Goal: Task Accomplishment & Management: Manage account settings

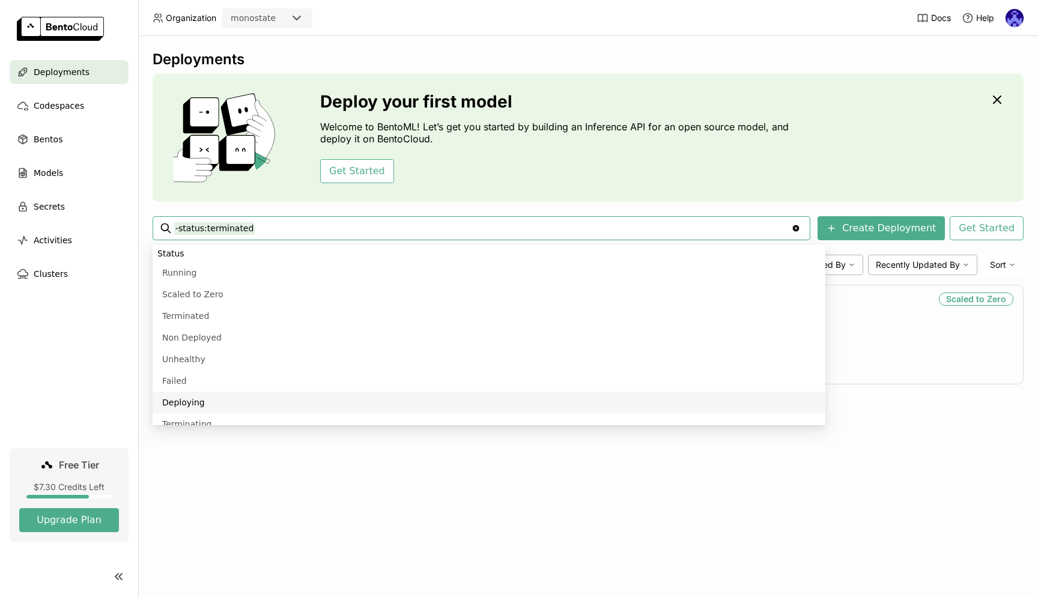
click at [924, 472] on div "Deployments Deploy your first model Welcome to BentoML! Let’s get you started b…" at bounding box center [588, 316] width 900 height 561
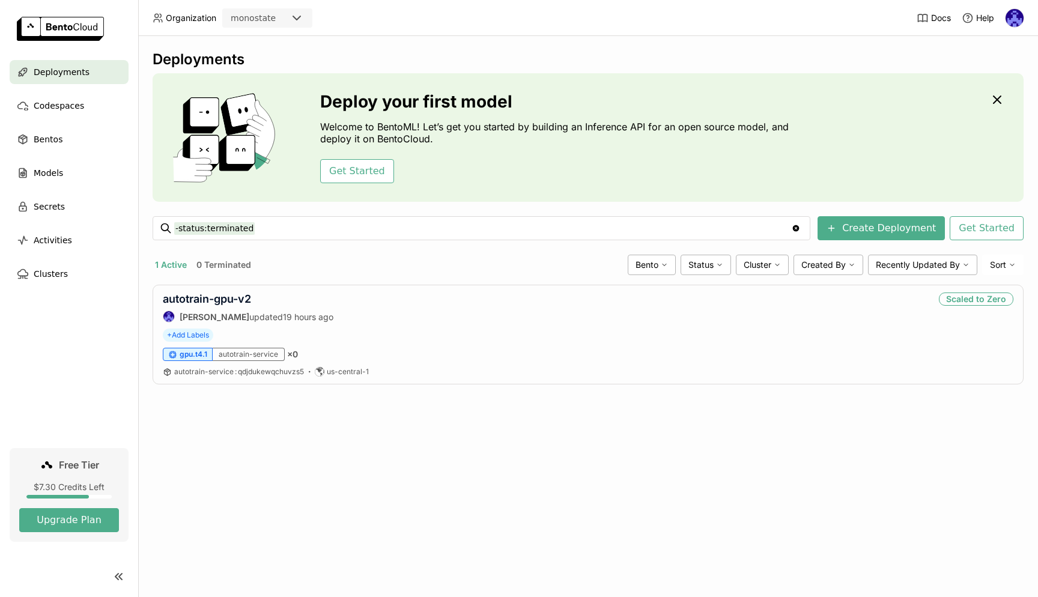
click at [529, 458] on div "Deployments Deploy your first model Welcome to BentoML! Let’s get you started b…" at bounding box center [588, 316] width 900 height 561
click at [416, 445] on div "Deployments Deploy your first model Welcome to BentoML! Let’s get you started b…" at bounding box center [588, 316] width 900 height 561
click at [424, 297] on div "autotrain-gpu-v2 [PERSON_NAME] updated 19 hours ago Scaled to Zero" at bounding box center [588, 308] width 851 height 30
click at [231, 300] on link "autotrain-gpu-v2" at bounding box center [207, 299] width 88 height 13
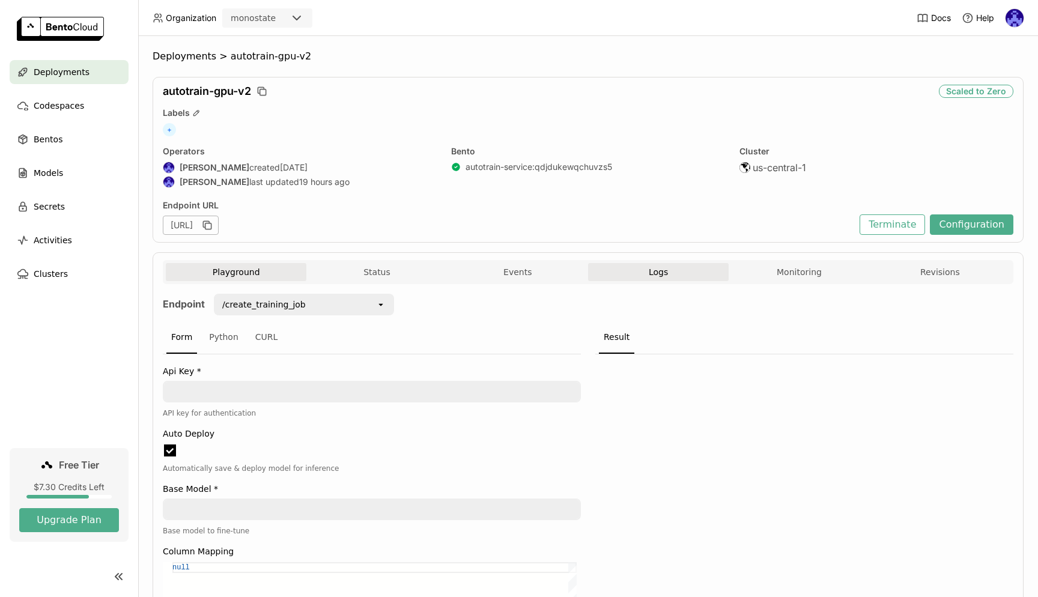
click at [675, 266] on button "Logs" at bounding box center [658, 272] width 141 height 18
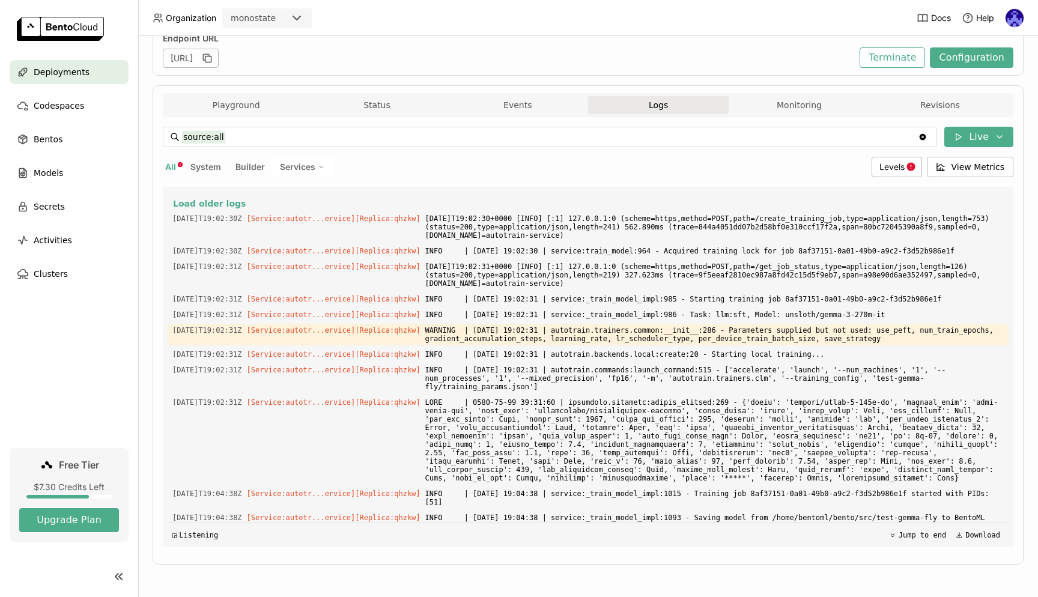
scroll to position [67, 0]
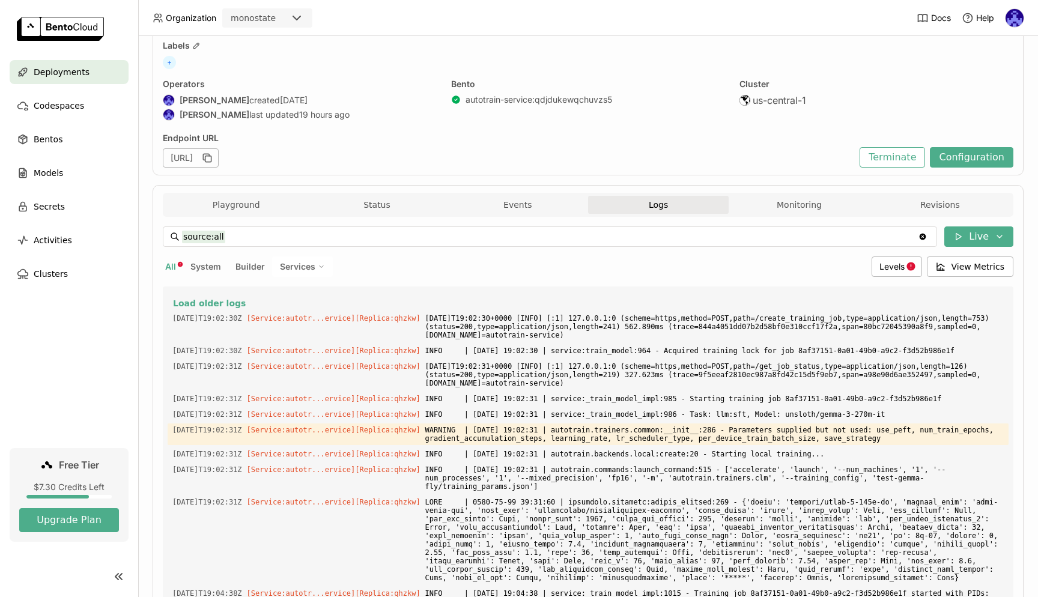
drag, startPoint x: 744, startPoint y: 515, endPoint x: 163, endPoint y: 296, distance: 621.0
click at [163, 296] on div "Load older logs 2025-09-21T19:02:30Z [Service:autotr...ervice] [Replica: qhzkw …" at bounding box center [588, 467] width 851 height 360
copy div "Load older logs 2025-09-21T19:02:30Z [Service:autotr...ervice] [Replica: qhzkw …"
click at [67, 74] on span "Deployments" at bounding box center [62, 72] width 56 height 14
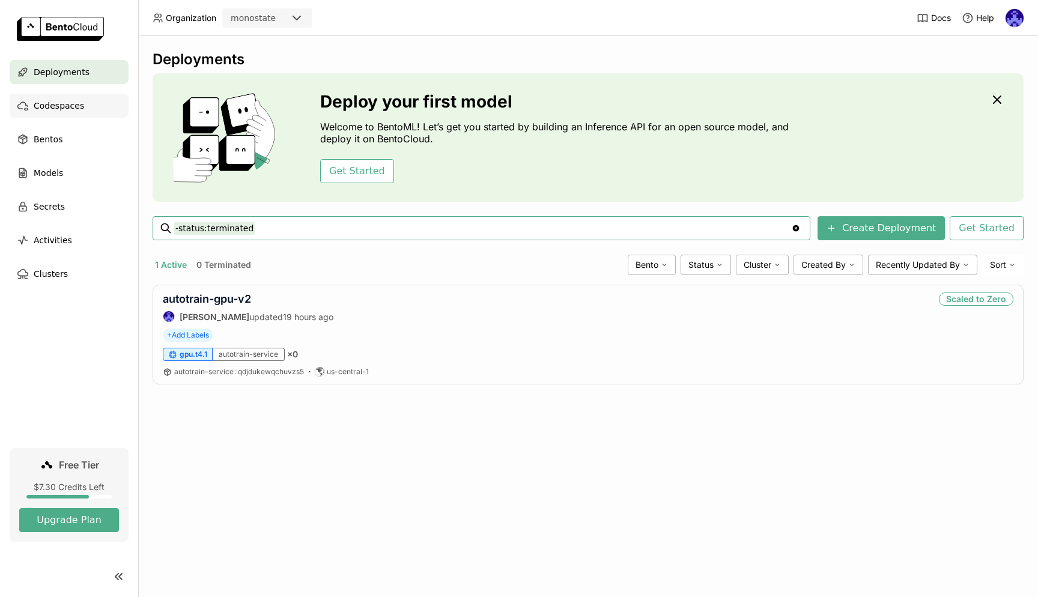
click at [54, 102] on span "Codespaces" at bounding box center [59, 106] width 50 height 14
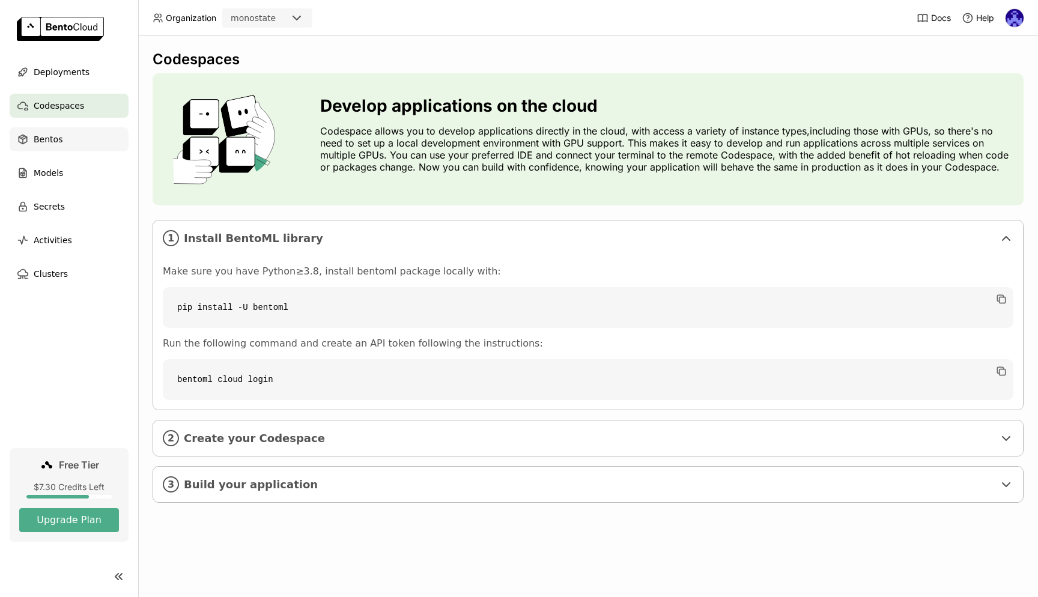
click at [57, 142] on span "Bentos" at bounding box center [48, 139] width 29 height 14
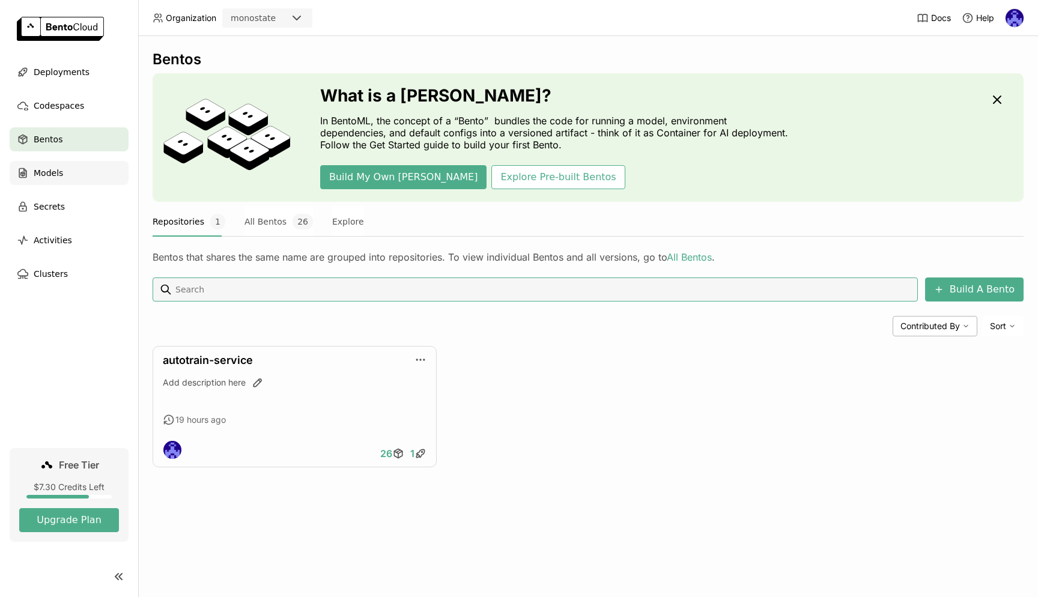
click at [58, 163] on div "Models" at bounding box center [69, 173] width 119 height 24
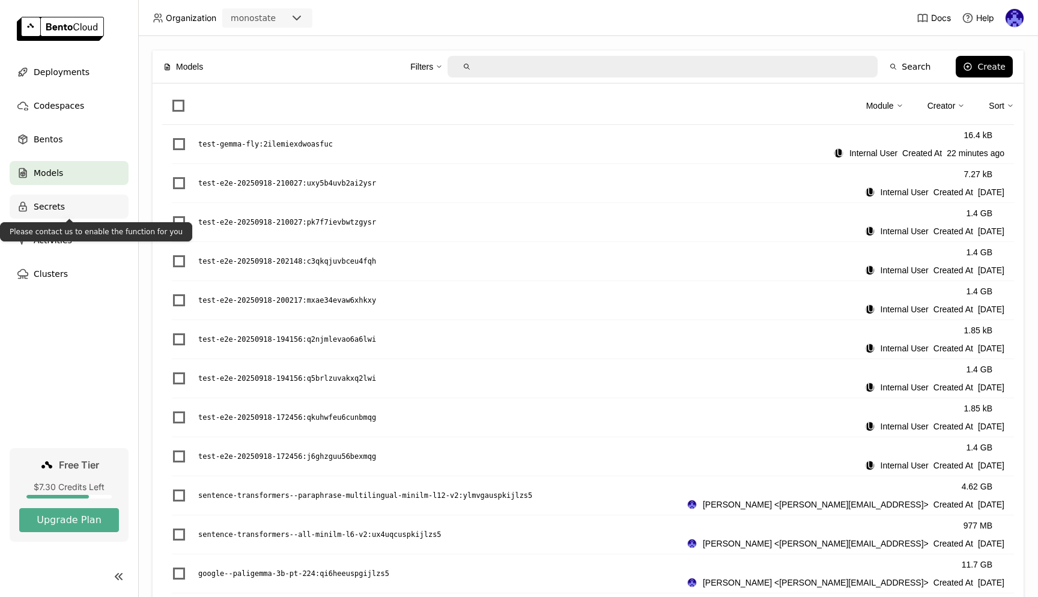
click at [68, 214] on div "Secrets" at bounding box center [69, 207] width 119 height 24
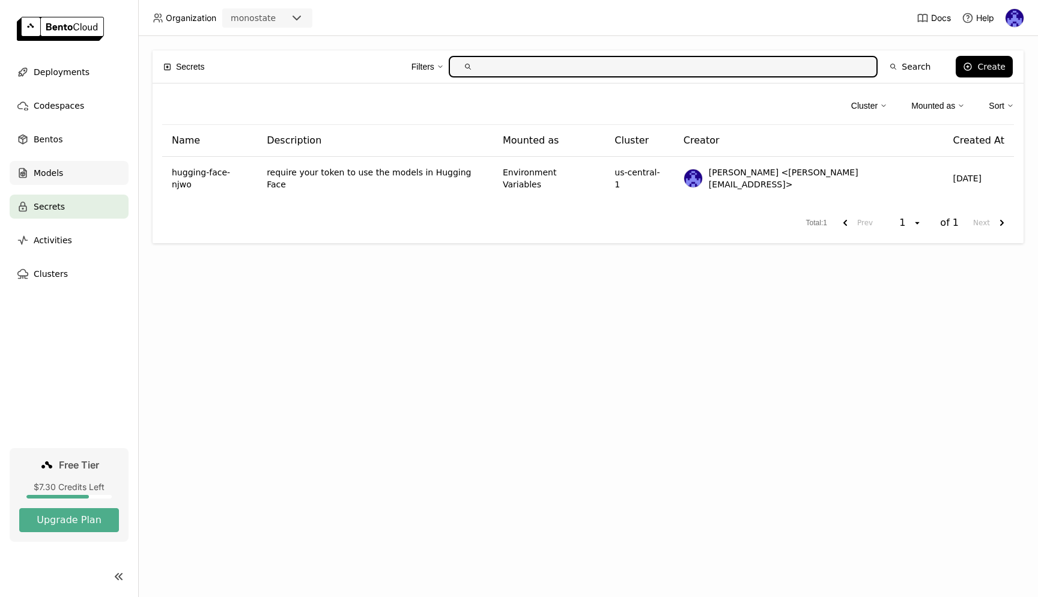
click at [40, 178] on span "Models" at bounding box center [48, 173] width 29 height 14
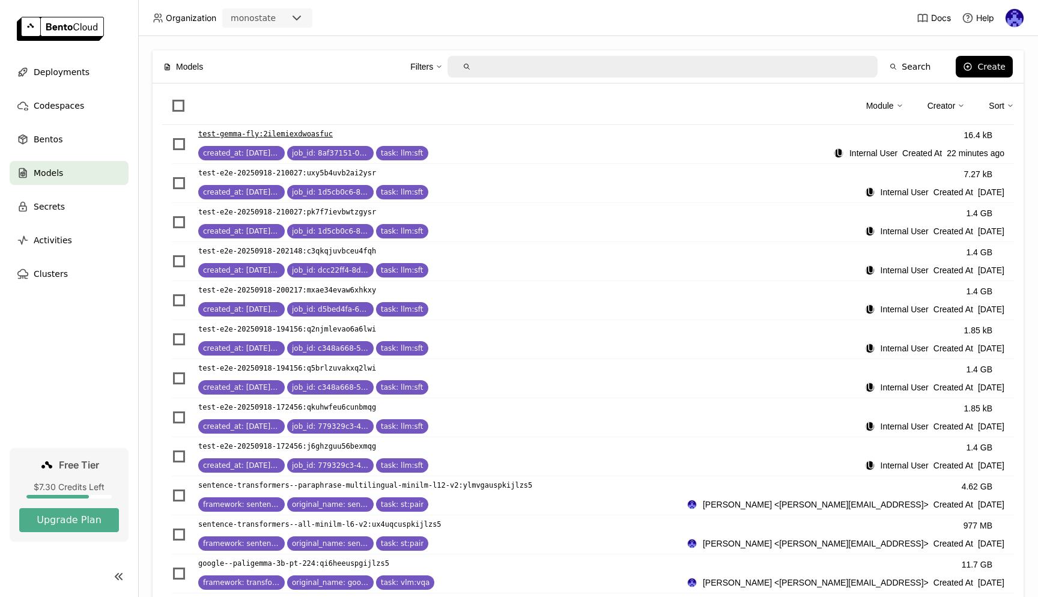
click at [301, 133] on p "test-gemma-fly : 2ilemiexdwoasfuc" at bounding box center [265, 134] width 135 height 12
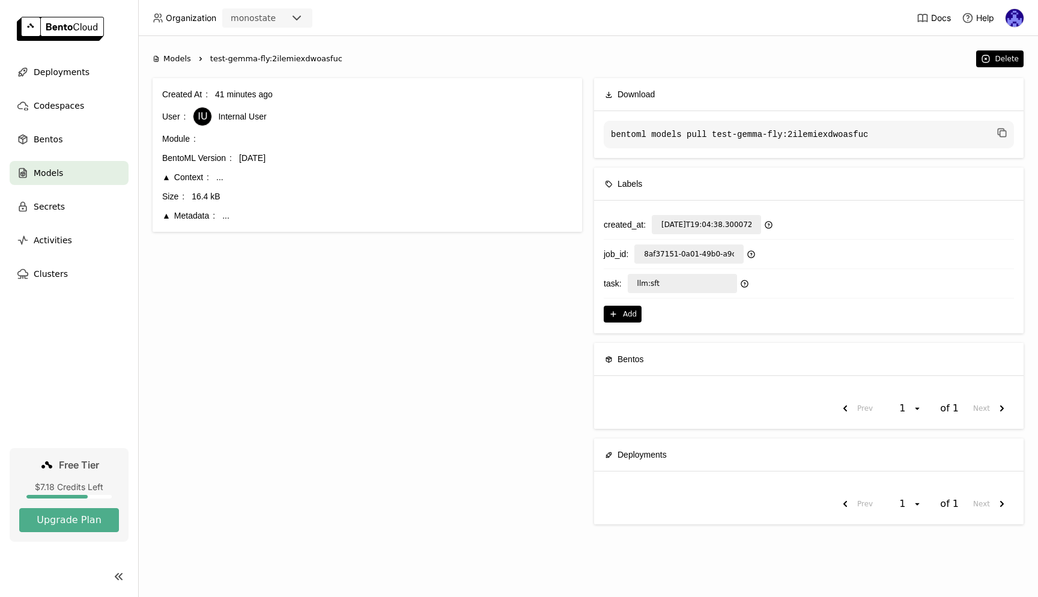
click at [404, 415] on div "Created At 41 minutes ago User IU Internal User Module BentoML Version 1.4.19 C…" at bounding box center [368, 306] width 430 height 456
click at [91, 62] on div "Deployments" at bounding box center [69, 72] width 119 height 24
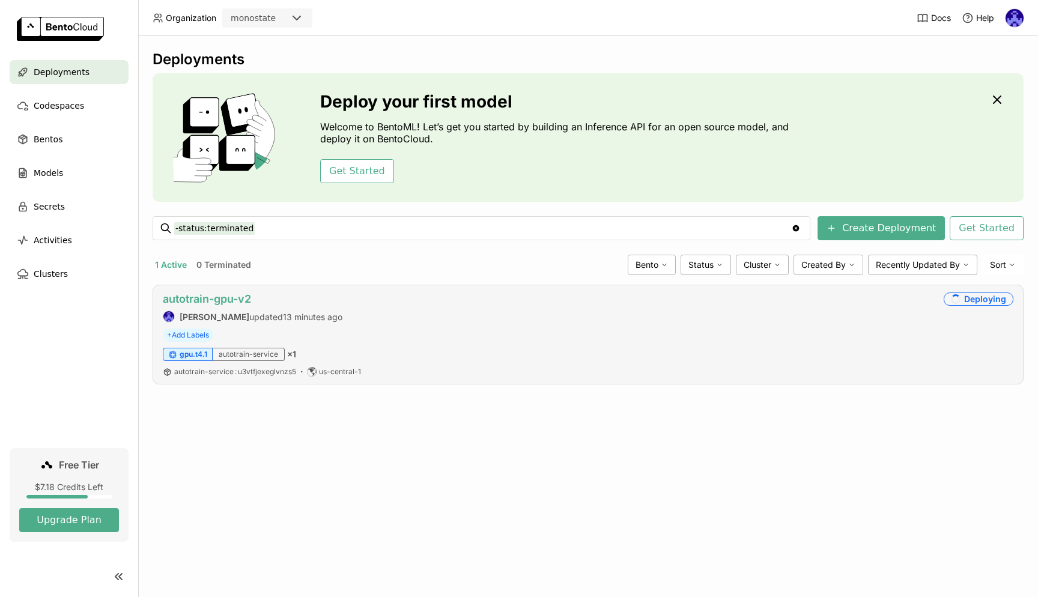
click at [219, 299] on link "autotrain-gpu-v2" at bounding box center [207, 299] width 88 height 13
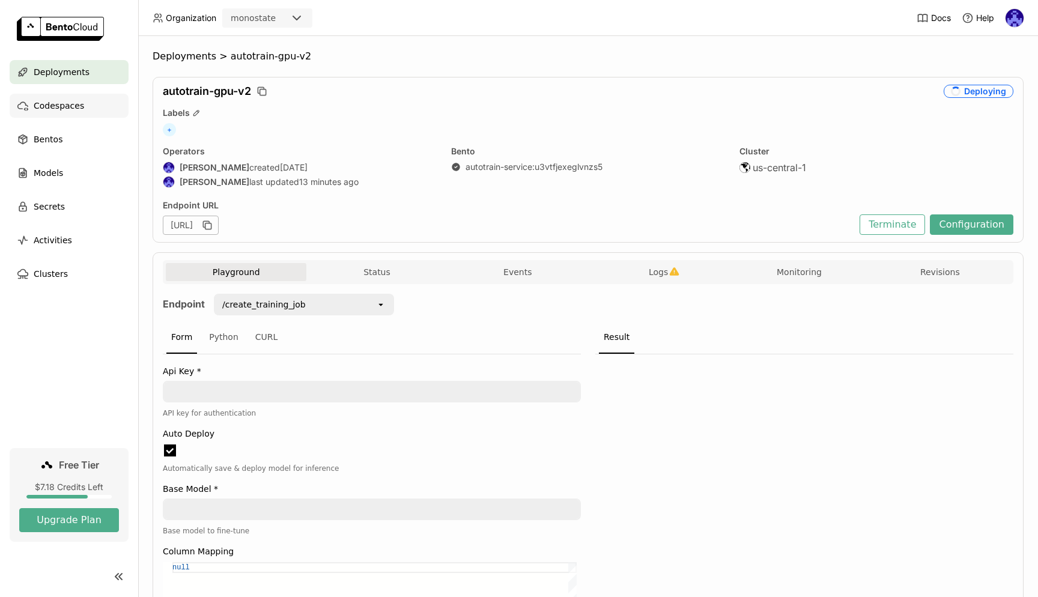
click at [48, 112] on span "Codespaces" at bounding box center [59, 106] width 50 height 14
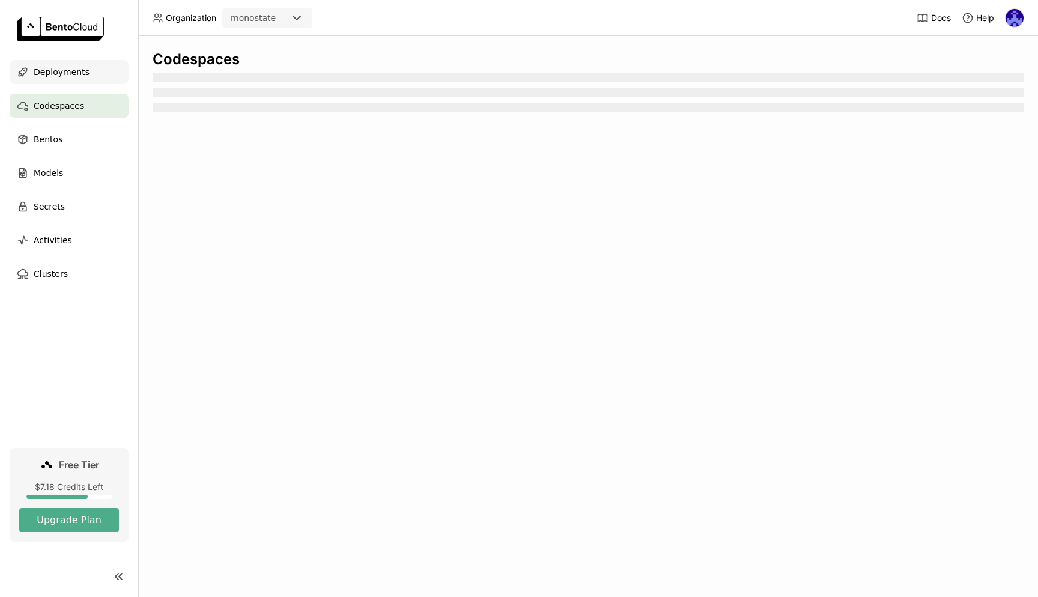
click at [61, 79] on span "Deployments" at bounding box center [62, 72] width 56 height 14
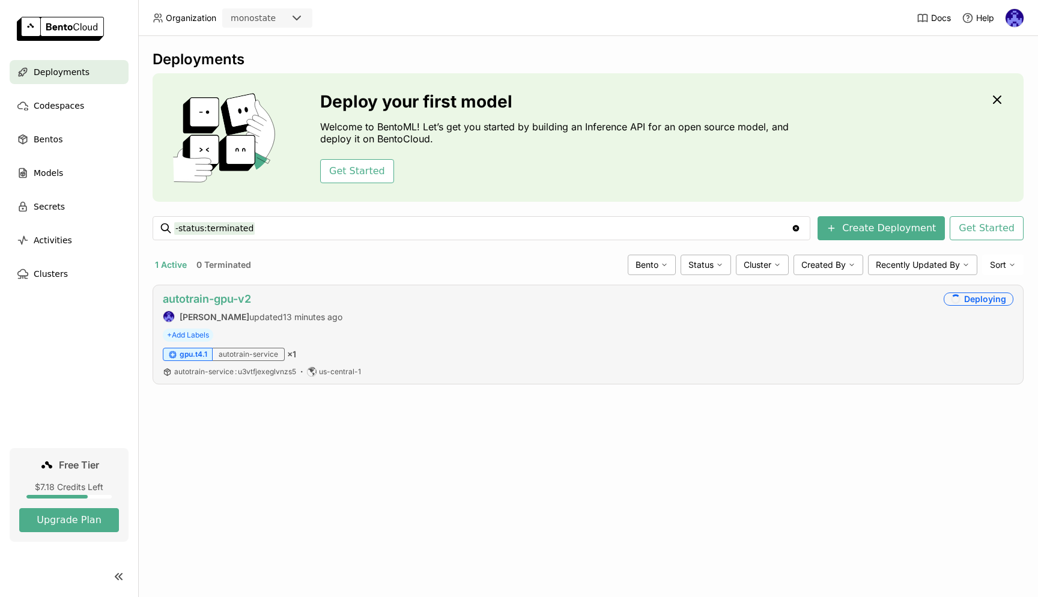
click at [230, 302] on link "autotrain-gpu-v2" at bounding box center [207, 299] width 88 height 13
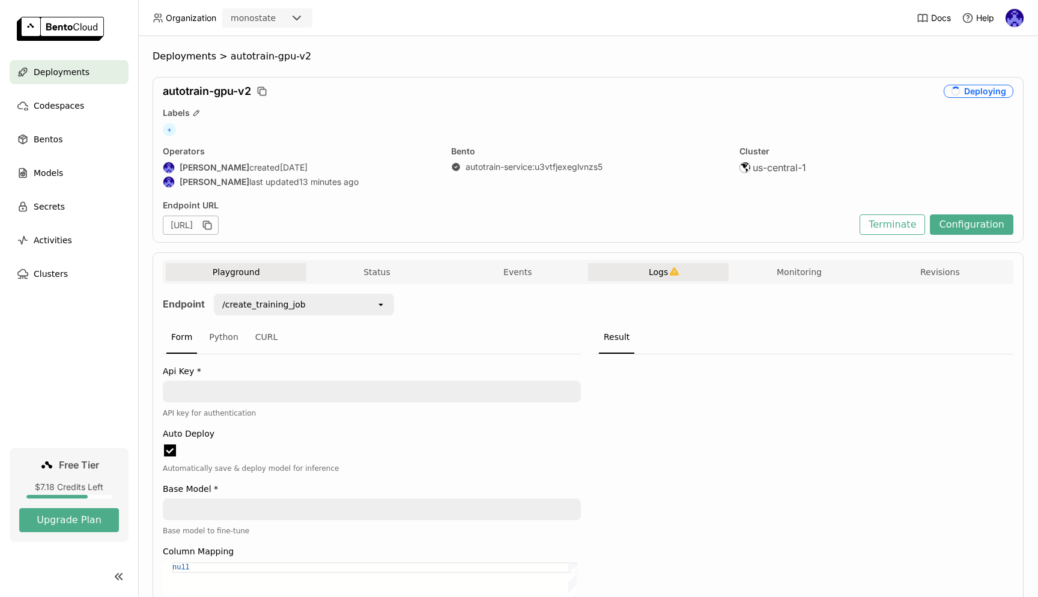
click at [669, 272] on icon "button" at bounding box center [674, 272] width 10 height 10
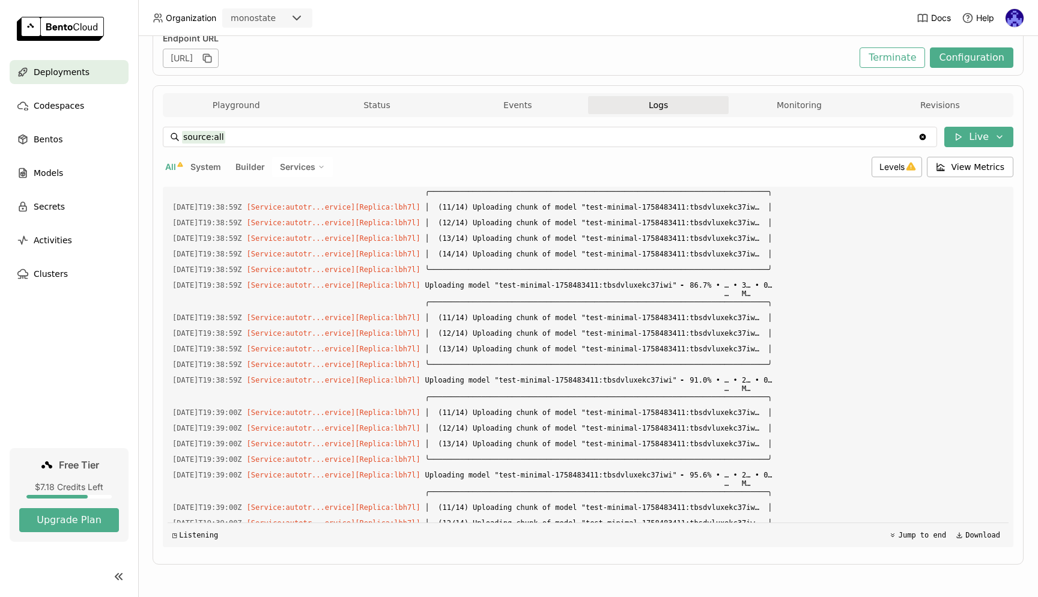
scroll to position [1799, 0]
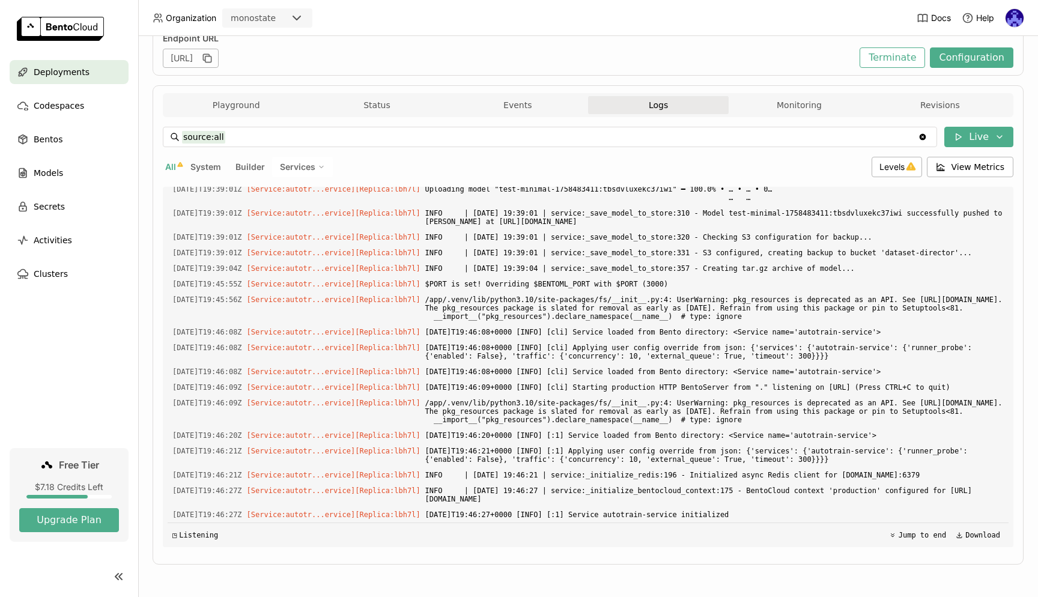
click at [85, 73] on div "Deployments" at bounding box center [69, 72] width 119 height 24
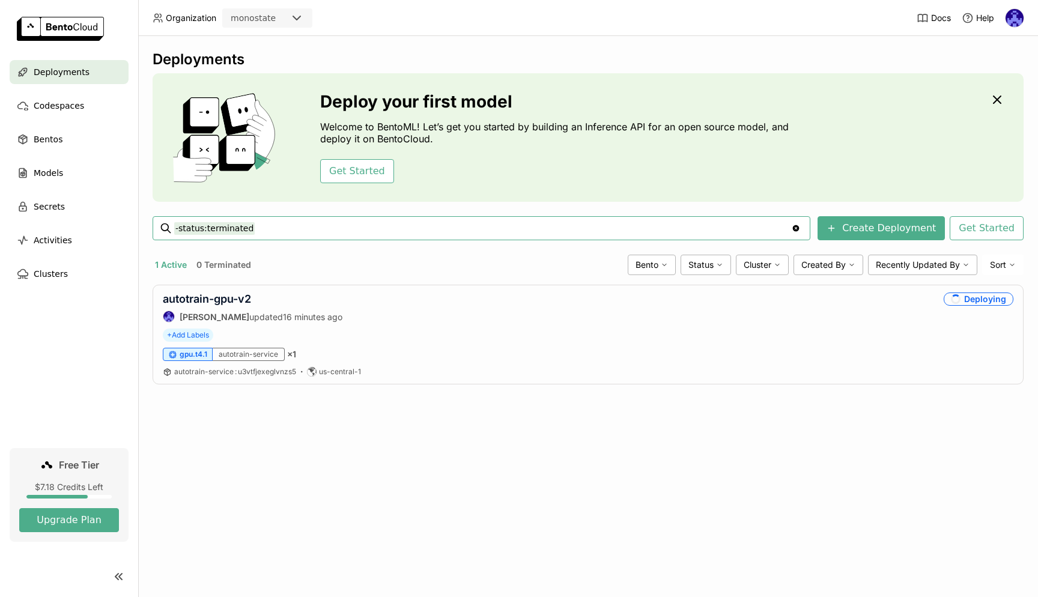
click at [691, 430] on div "Deployments Deploy your first model Welcome to BentoML! Let’s get you started b…" at bounding box center [588, 316] width 900 height 561
click at [640, 446] on div "Deployments Deploy your first model Welcome to BentoML! Let’s get you started b…" at bounding box center [588, 316] width 900 height 561
click at [768, 20] on header "Organization monostate Docs Help" at bounding box center [519, 18] width 1038 height 36
click at [591, 481] on div "Deployments Deploy your first model Welcome to BentoML! Let’s get you started b…" at bounding box center [588, 316] width 900 height 561
click at [233, 303] on link "autotrain-gpu-v2" at bounding box center [207, 299] width 88 height 13
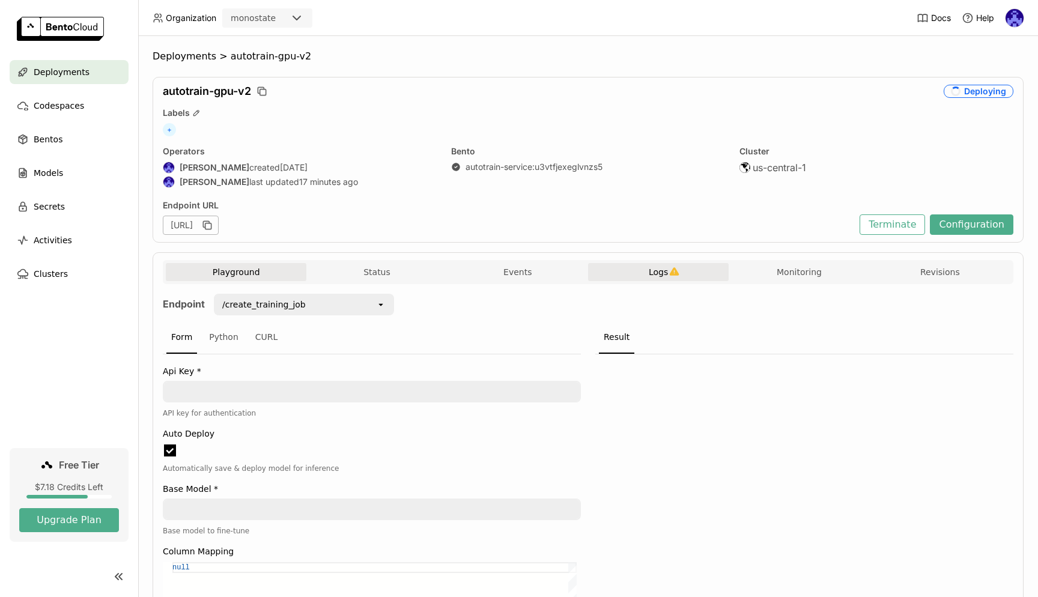
click at [673, 272] on icon "button" at bounding box center [674, 272] width 10 height 10
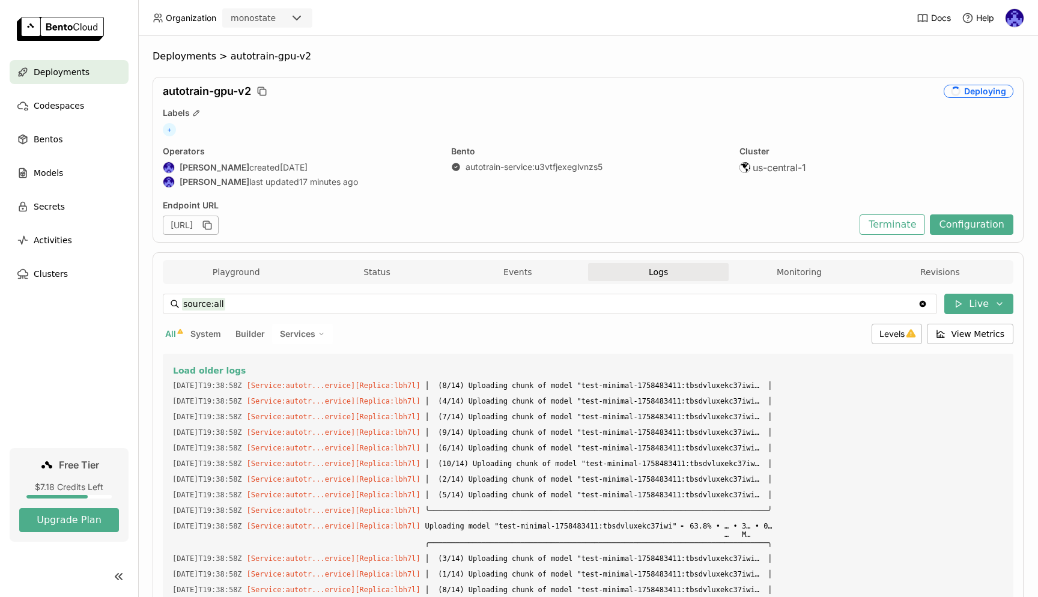
drag, startPoint x: 818, startPoint y: 515, endPoint x: 154, endPoint y: 365, distance: 681.2
click at [154, 365] on div "Playground Status Events Logs Monitoring Revisions Endpoint /create_training_jo…" at bounding box center [588, 491] width 871 height 479
copy div "Lore ipsum dolo 6134-62-94S04:33:47A [Consect:adipis...elitse] [Doeiusm: tem6i …"
click at [93, 73] on div "Deployments" at bounding box center [69, 72] width 119 height 24
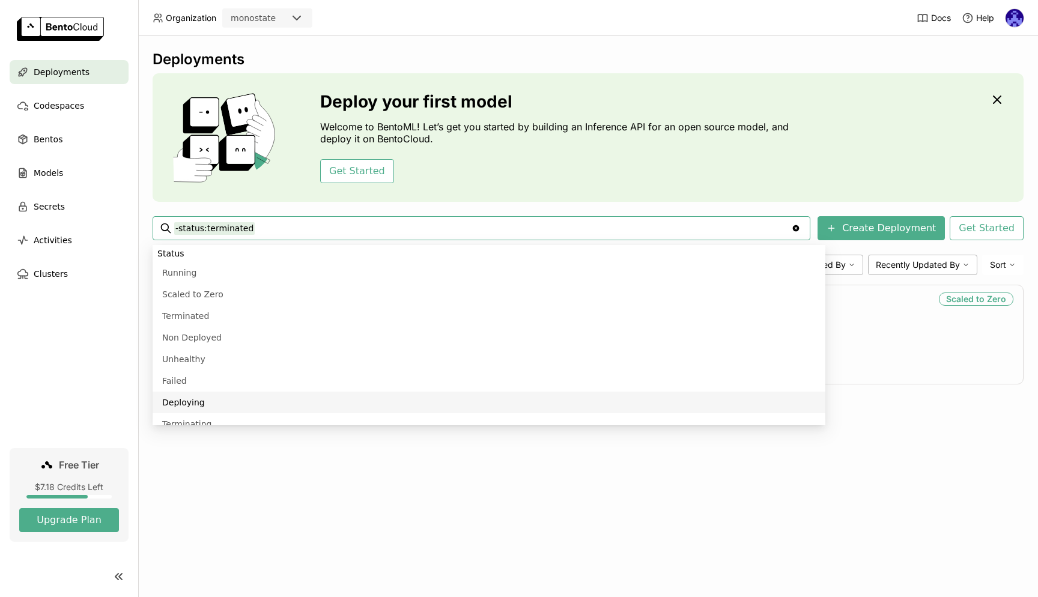
click at [642, 523] on div "Deployments Deploy your first model Welcome to BentoML! Let’s get you started b…" at bounding box center [588, 316] width 900 height 561
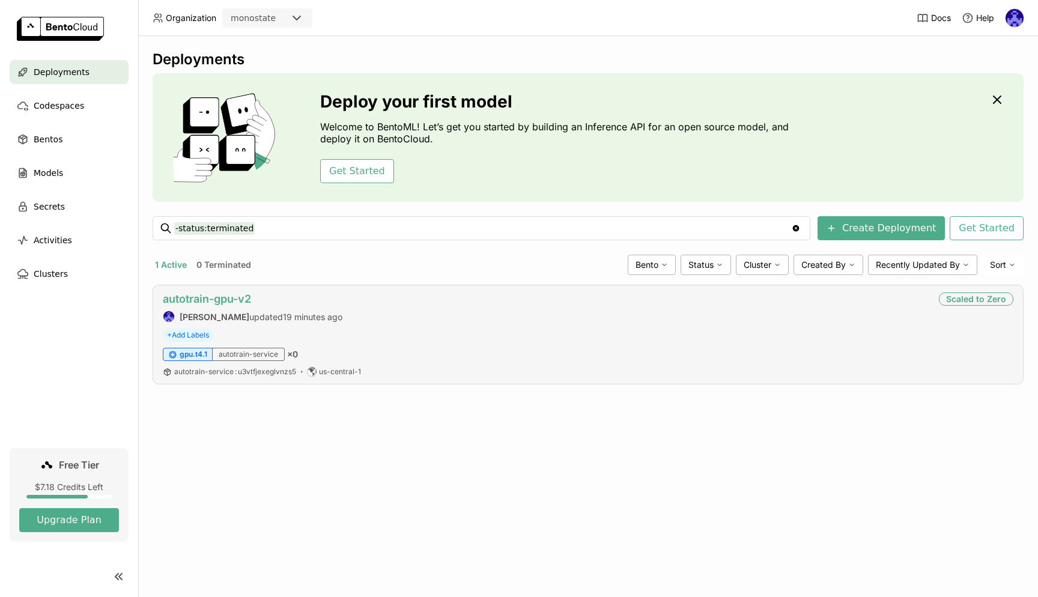
click at [207, 300] on link "autotrain-gpu-v2" at bounding box center [207, 299] width 88 height 13
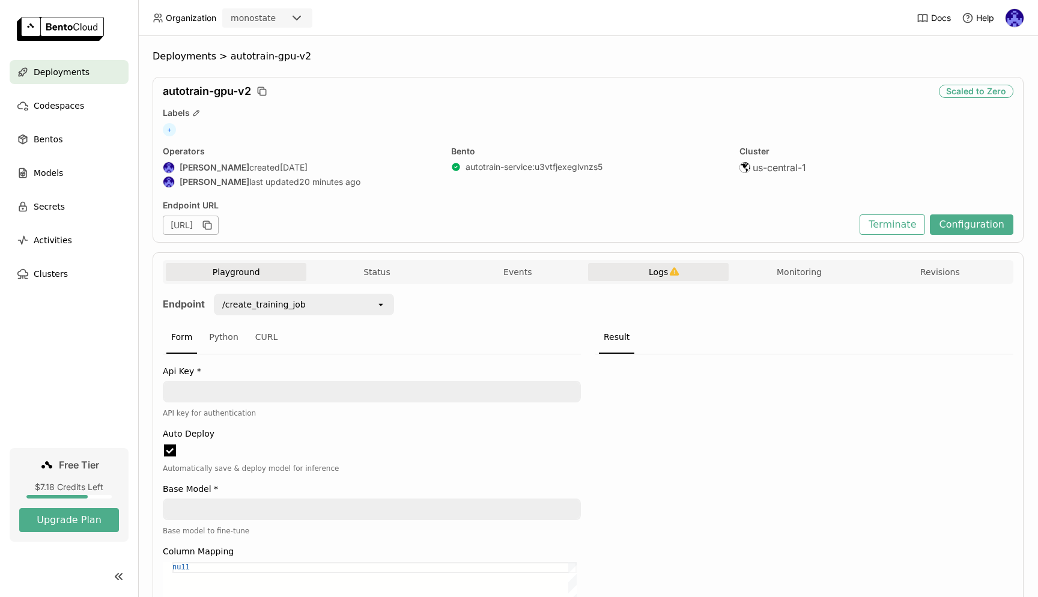
click at [671, 272] on icon "button" at bounding box center [675, 271] width 10 height 8
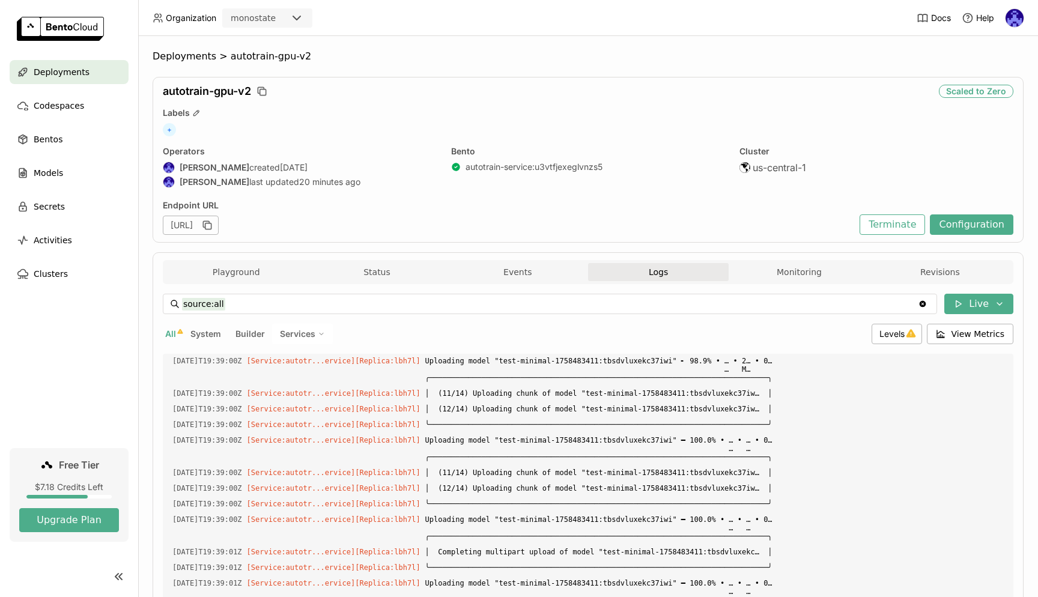
scroll to position [1, 1]
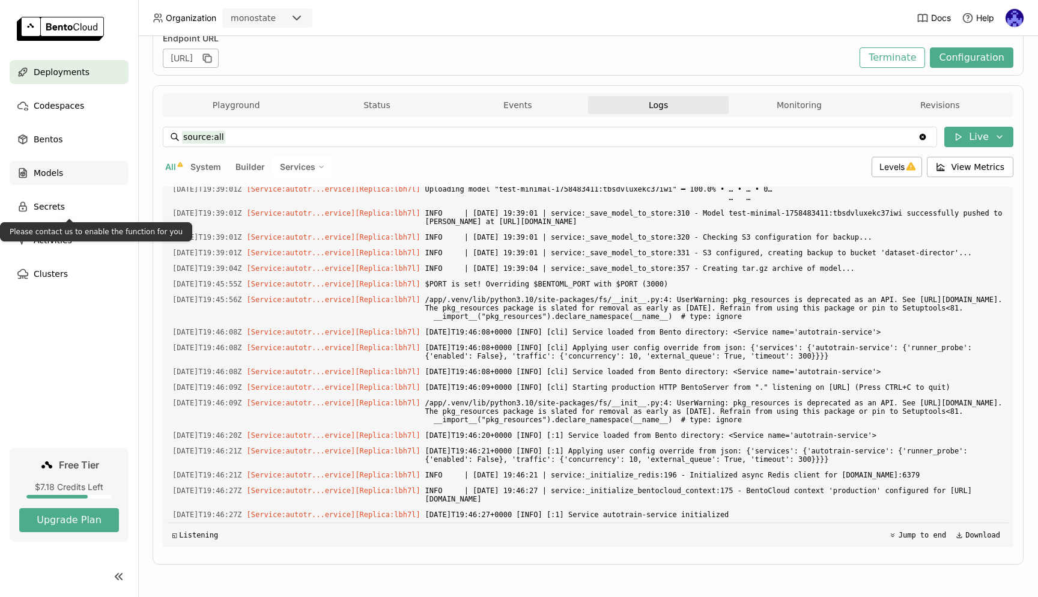
click at [48, 175] on span "Models" at bounding box center [48, 173] width 29 height 14
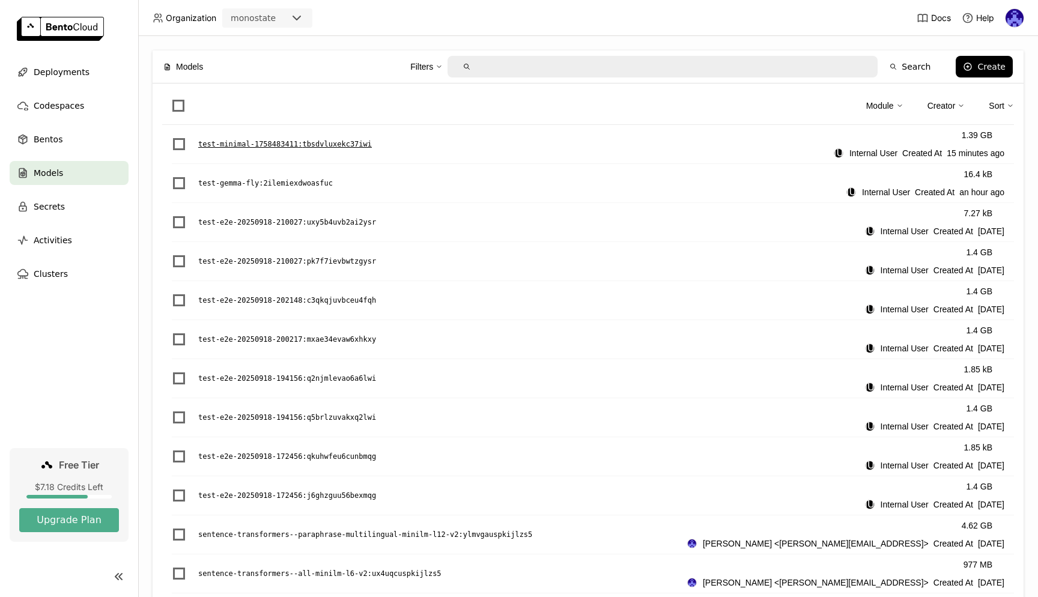
click at [348, 147] on p "test-minimal-1758483411 : tbsdvluxekc37iwi" at bounding box center [285, 144] width 174 height 12
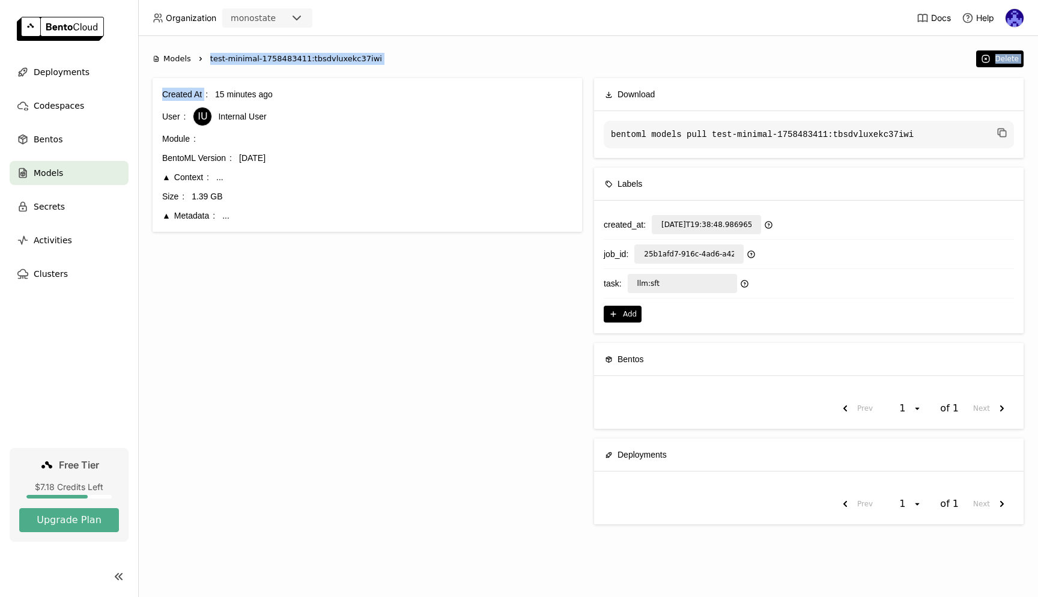
drag, startPoint x: 426, startPoint y: 67, endPoint x: 231, endPoint y: 51, distance: 195.9
click at [231, 51] on div "Models Right test-minimal-1758483411:tbsdvluxekc37iwi Delete Created At 15 minu…" at bounding box center [588, 316] width 900 height 561
click at [458, 64] on ol "Models Right test-minimal-1758483411:tbsdvluxekc37iwi" at bounding box center [562, 59] width 818 height 12
drag, startPoint x: 429, startPoint y: 63, endPoint x: 209, endPoint y: 60, distance: 219.9
click at [209, 60] on ol "Models Right test-minimal-1758483411:tbsdvluxekc37iwi" at bounding box center [562, 59] width 818 height 12
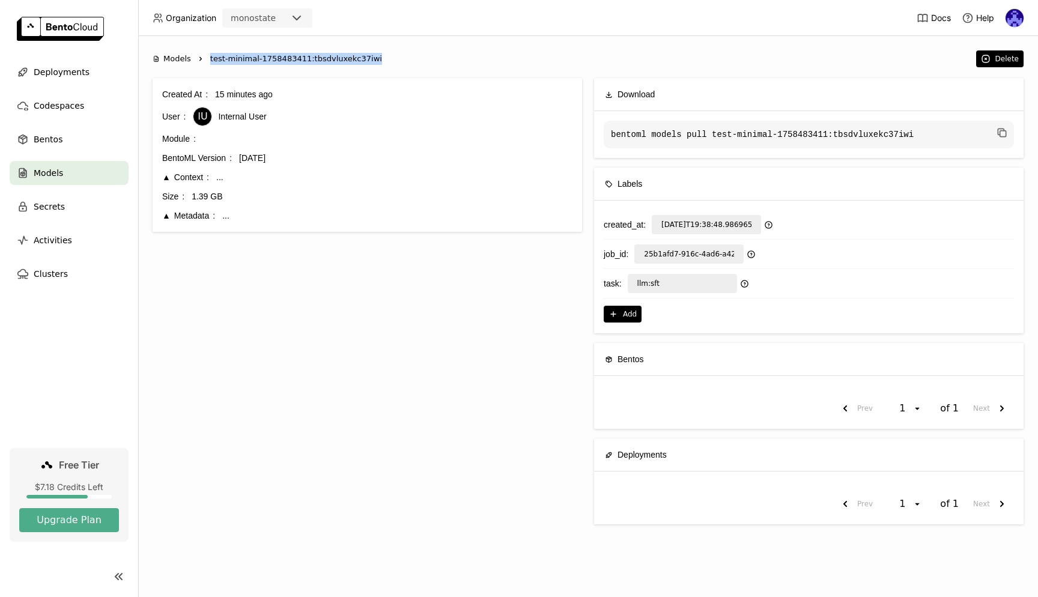
copy span "test-minimal-1758483411:tbsdvluxekc37iwi"
click at [361, 245] on div "Created At 18 minutes ago User IU Internal User Module BentoML Version [DATE] C…" at bounding box center [368, 306] width 430 height 456
click at [48, 65] on span "Deployments" at bounding box center [62, 72] width 56 height 14
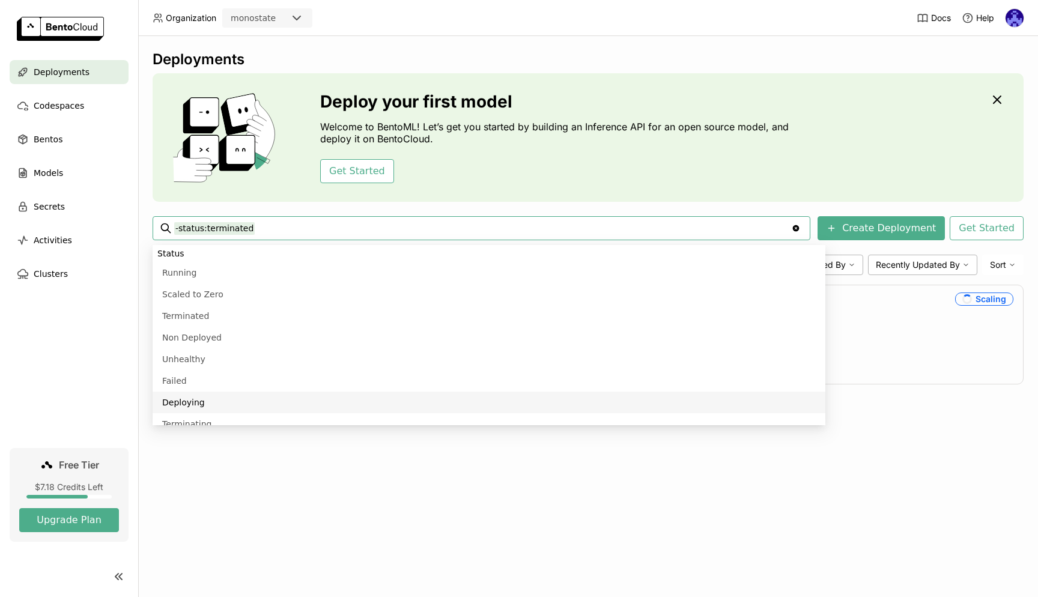
drag, startPoint x: 599, startPoint y: 517, endPoint x: 593, endPoint y: 510, distance: 8.9
click at [599, 516] on div "Deployments Deploy your first model Welcome to BentoML! Let’s get you started b…" at bounding box center [588, 316] width 900 height 561
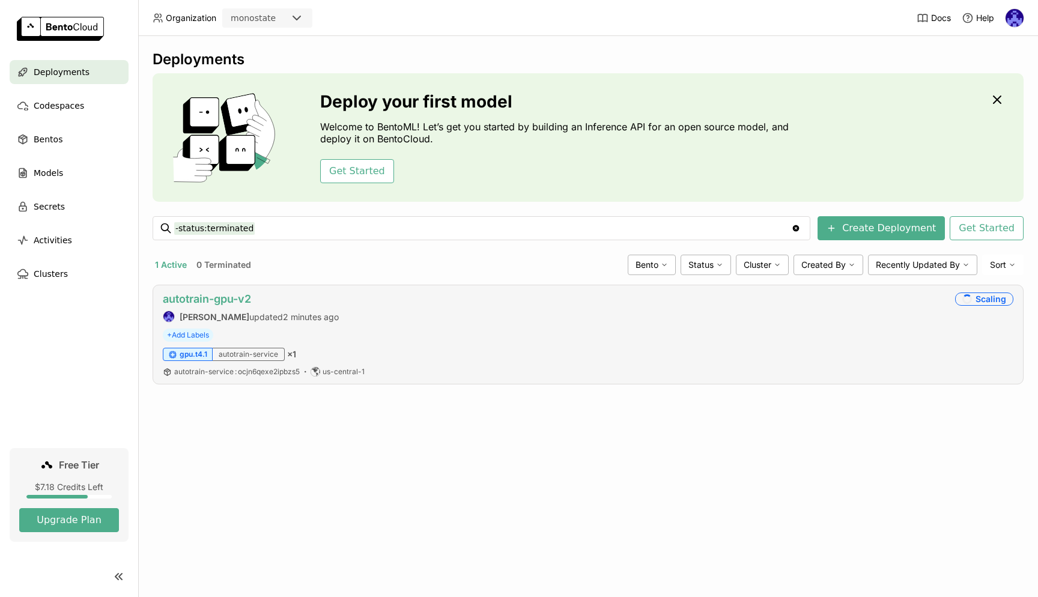
click at [236, 304] on link "autotrain-gpu-v2" at bounding box center [207, 299] width 88 height 13
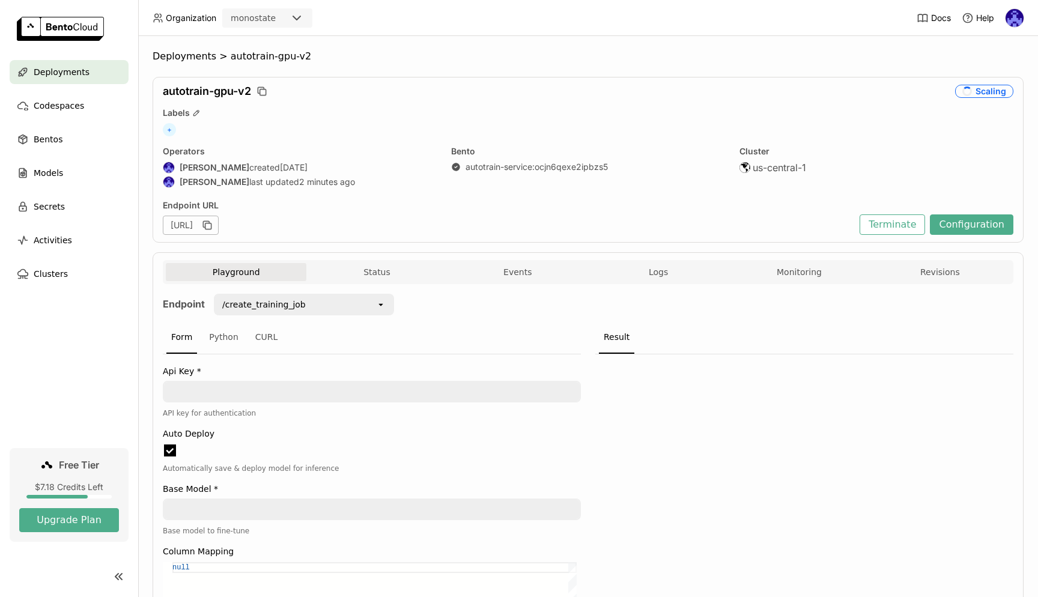
scroll to position [1, 1]
click at [663, 278] on button "Logs" at bounding box center [658, 272] width 141 height 18
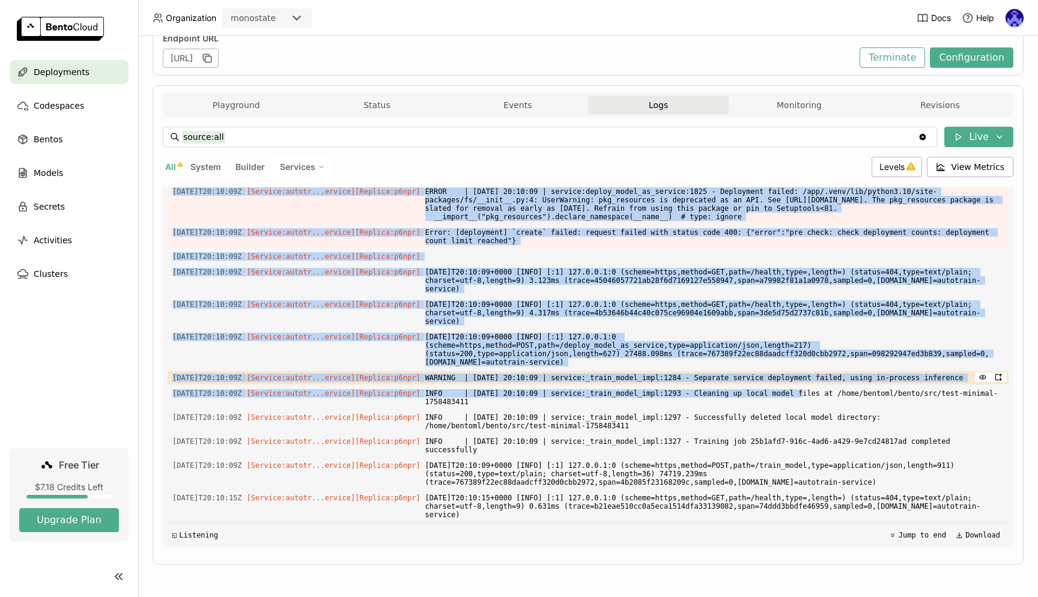
scroll to position [4083, 0]
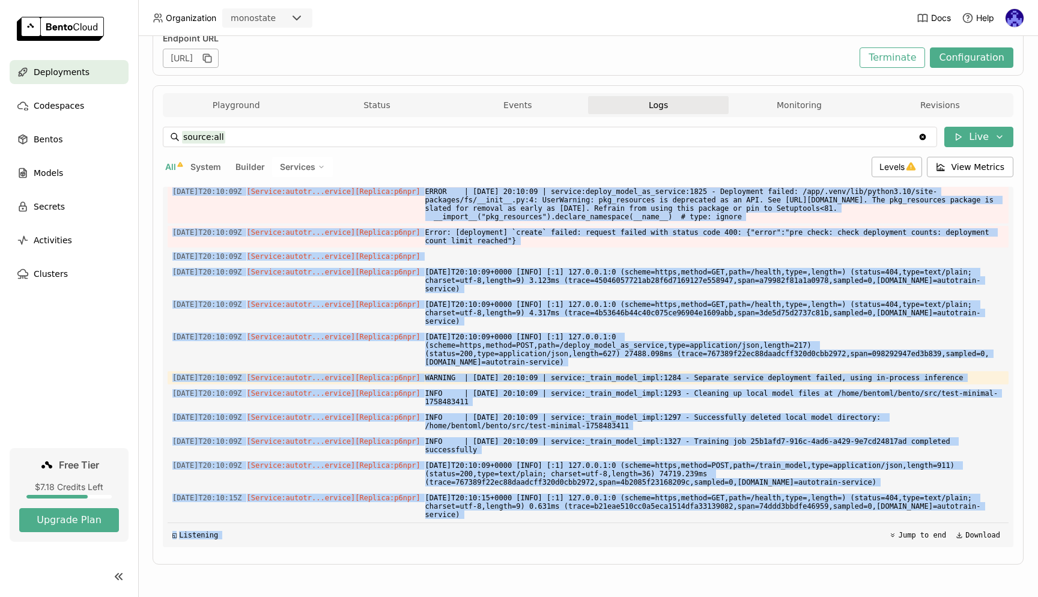
drag, startPoint x: 827, startPoint y: 304, endPoint x: 902, endPoint y: 527, distance: 235.8
click at [902, 527] on div "Load older logs [DATE]T20:06:42Z [Builder] [ autotrain-service:ocjn6qexe2ipbzs5…" at bounding box center [588, 367] width 841 height 360
copy div "╭──────────────────────────────────────────────────────────────────────────────…"
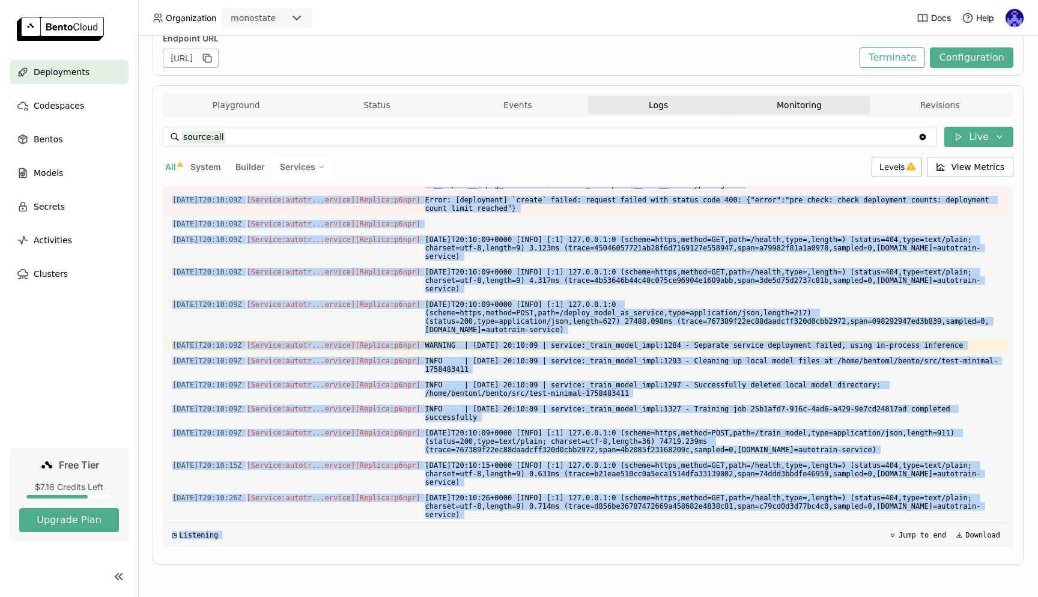
scroll to position [4116, 0]
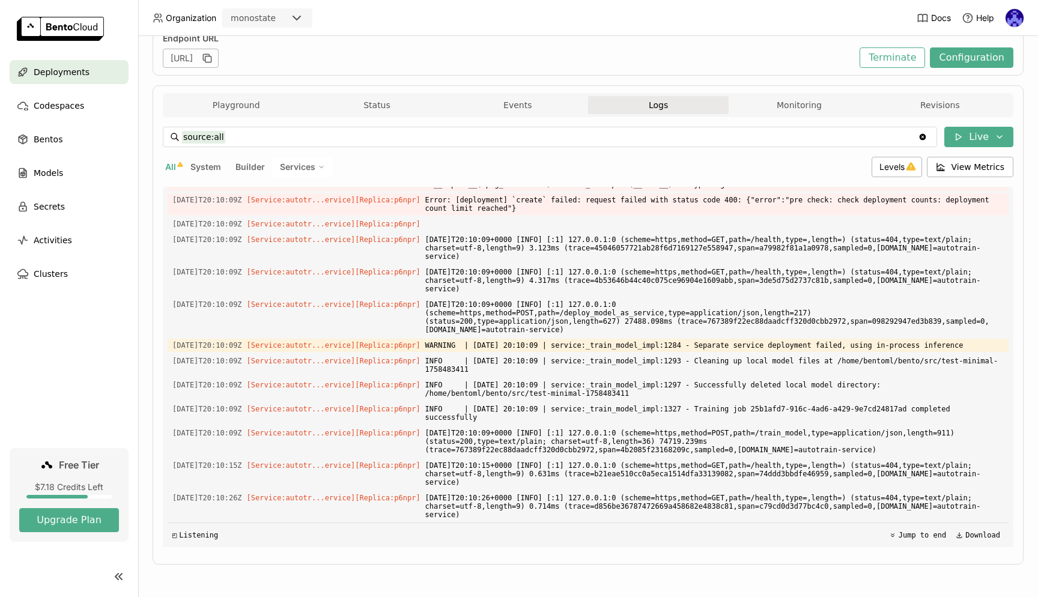
click at [634, 527] on div "◰ Listening Jump to end Download" at bounding box center [588, 535] width 841 height 25
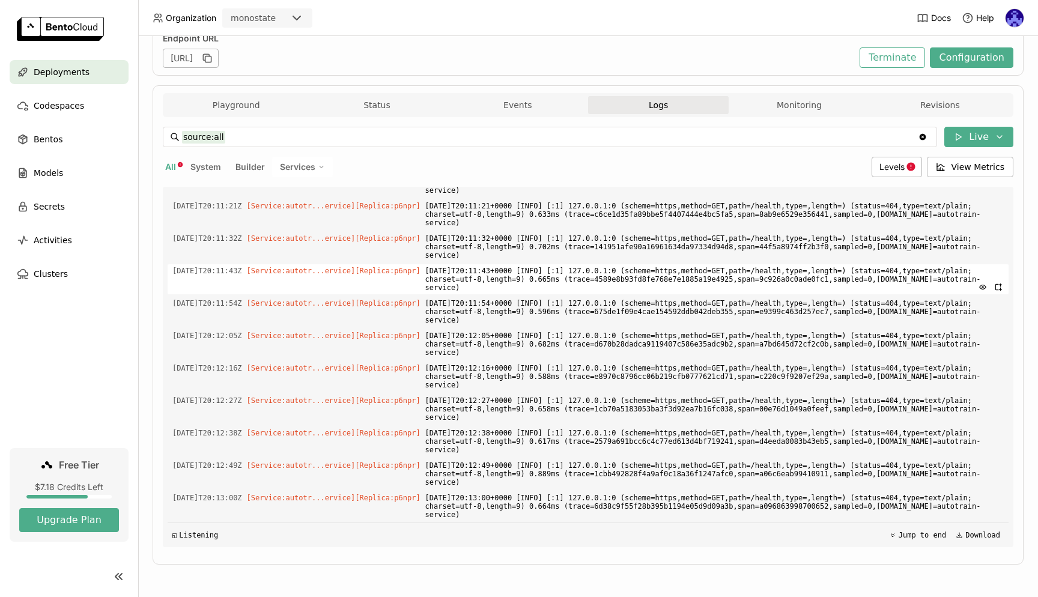
scroll to position [4570, 0]
click at [81, 525] on button "Upgrade Plan" at bounding box center [69, 520] width 100 height 24
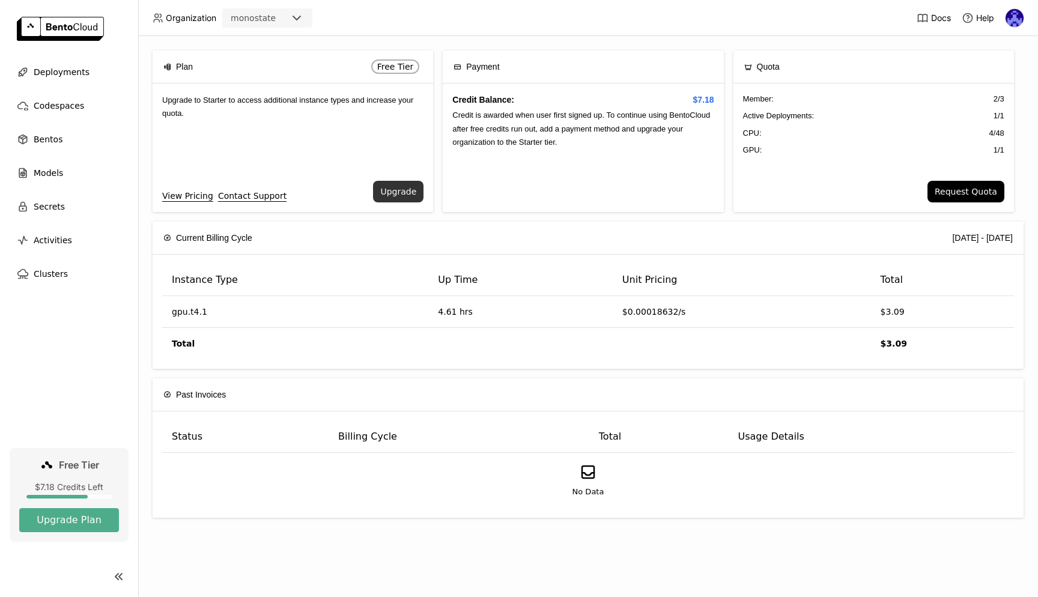
click at [403, 190] on button "Upgrade" at bounding box center [398, 192] width 50 height 22
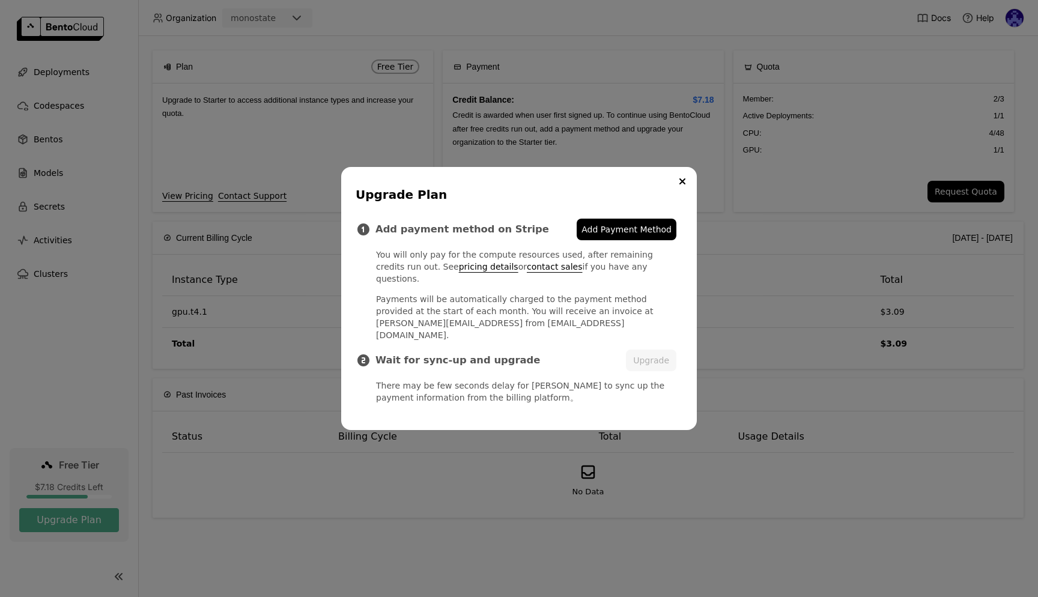
click at [646, 236] on span "Add Payment Method" at bounding box center [627, 229] width 90 height 12
click at [395, 354] on h3 "Wait for sync-up and upgrade" at bounding box center [500, 360] width 251 height 12
click at [468, 354] on h3 "Wait for sync-up and upgrade" at bounding box center [500, 360] width 251 height 12
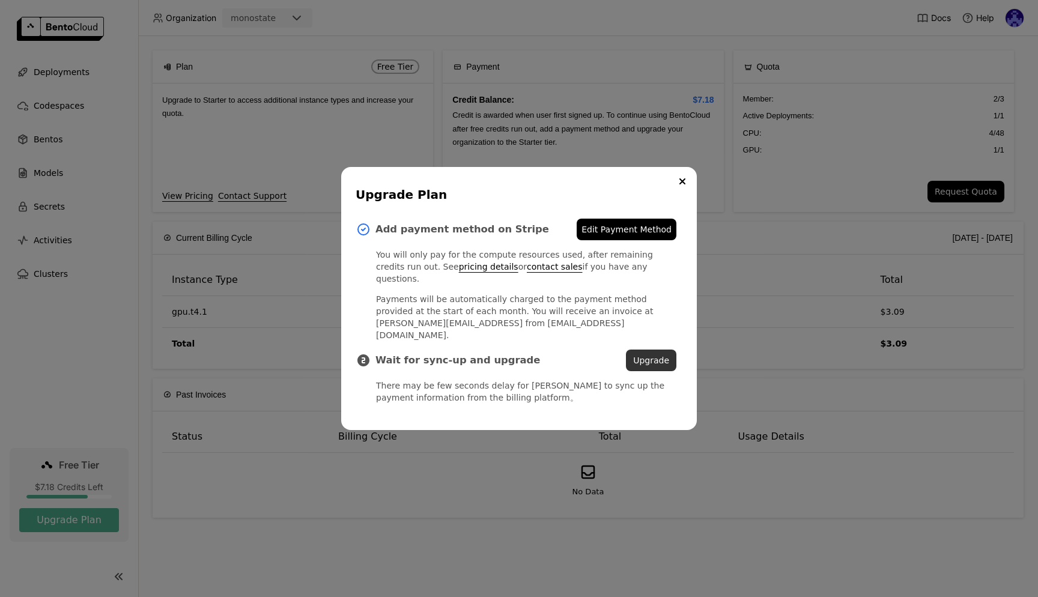
click at [658, 351] on button "Upgrade" at bounding box center [651, 361] width 50 height 22
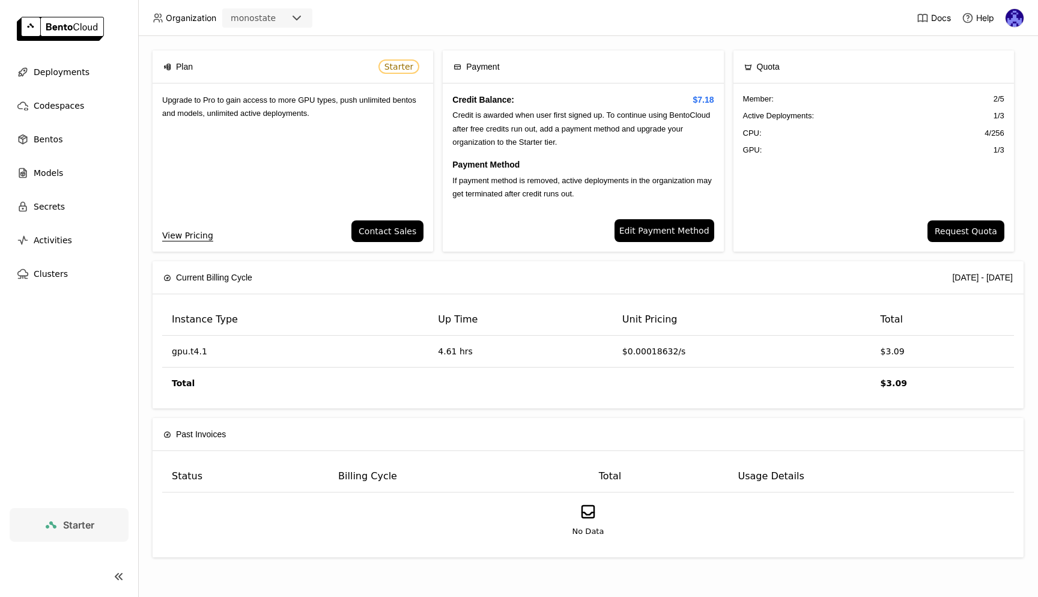
click at [305, 166] on div "Upgrade to Pro to gain access to more GPU types, push unlimited bentos and mode…" at bounding box center [293, 152] width 281 height 137
drag, startPoint x: 795, startPoint y: 94, endPoint x: 881, endPoint y: 168, distance: 113.8
click at [881, 168] on div "Member : 2 / 5 Active Deployments : 1 / 3 CPU: 4 / 256 GPU: 1 / 3" at bounding box center [874, 152] width 281 height 137
drag, startPoint x: 877, startPoint y: 167, endPoint x: 775, endPoint y: 106, distance: 119.1
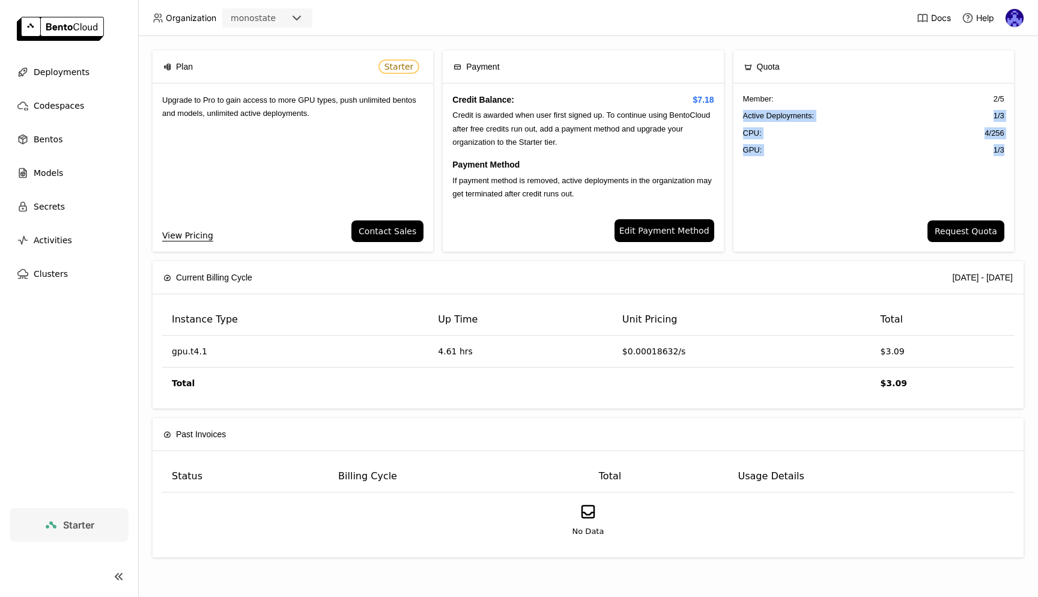
click at [776, 106] on div "Member : 2 / 5 Active Deployments : 1 / 3 CPU: 4 / 256 GPU: 1 / 3" at bounding box center [874, 152] width 281 height 137
click at [775, 106] on div "Member : 2 / 5 Active Deployments : 1 / 3 CPU: 4 / 256 GPU: 1 / 3" at bounding box center [874, 152] width 281 height 137
drag, startPoint x: 824, startPoint y: 110, endPoint x: 876, endPoint y: 180, distance: 87.2
click at [876, 180] on div "Member : 2 / 5 Active Deployments : 1 / 3 CPU: 4 / 256 GPU: 1 / 3" at bounding box center [874, 152] width 281 height 137
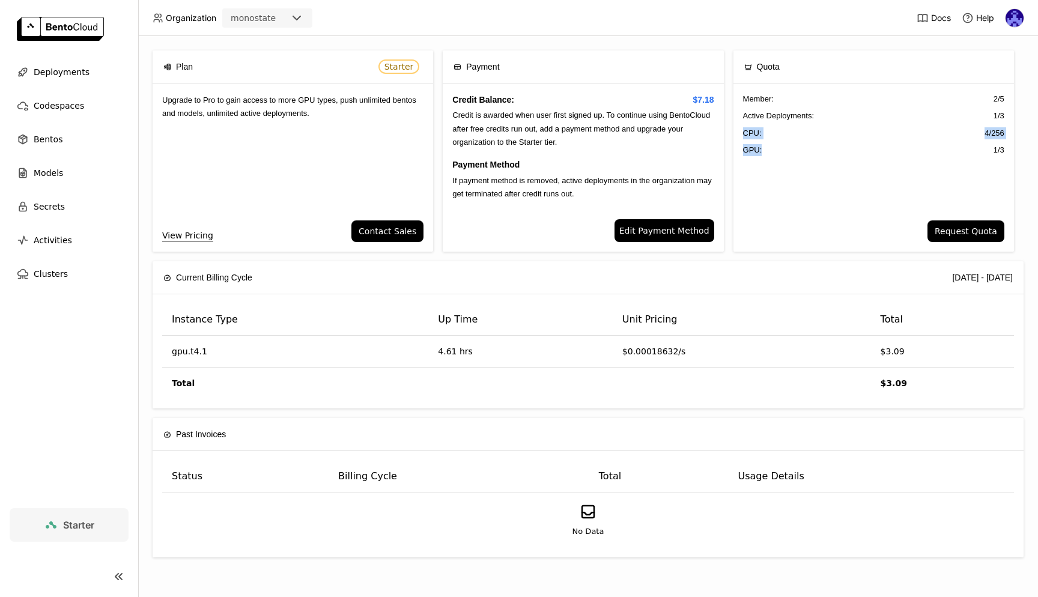
drag, startPoint x: 874, startPoint y: 178, endPoint x: 776, endPoint y: 120, distance: 114.2
click at [775, 123] on div "Member : 2 / 5 Active Deployments : 1 / 3 CPU: 4 / 256 GPU: 1 / 3" at bounding box center [874, 152] width 281 height 137
click at [777, 121] on span "Active Deployments :" at bounding box center [778, 116] width 71 height 12
drag, startPoint x: 811, startPoint y: 121, endPoint x: 858, endPoint y: 177, distance: 73.4
click at [858, 177] on div "Member : 2 / 5 Active Deployments : 1 / 3 CPU: 4 / 256 GPU: 1 / 3" at bounding box center [874, 152] width 281 height 137
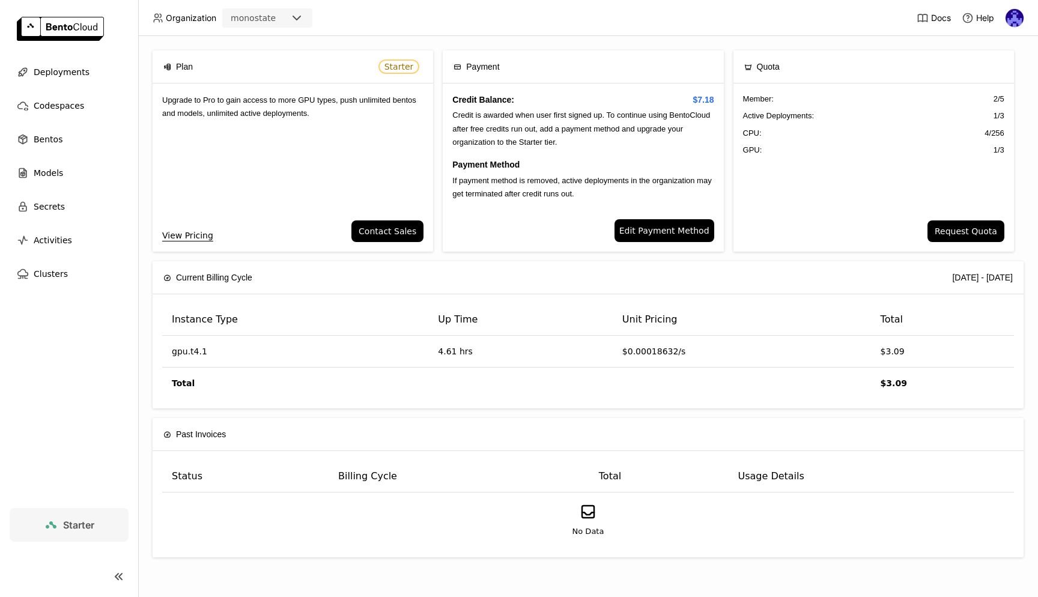
click at [859, 177] on div "Member : 2 / 5 Active Deployments : 1 / 3 CPU: 4 / 256 GPU: 1 / 3" at bounding box center [874, 152] width 281 height 137
drag, startPoint x: 769, startPoint y: 90, endPoint x: 830, endPoint y: 142, distance: 80.1
click at [830, 142] on div "Member : 2 / 5 Active Deployments : 1 / 3 CPU: 4 / 256 GPU: 1 / 3" at bounding box center [874, 152] width 281 height 137
drag, startPoint x: 892, startPoint y: 189, endPoint x: 917, endPoint y: 204, distance: 30.2
click at [892, 189] on div "Member : 2 / 5 Active Deployments : 1 / 3 CPU: 4 / 256 GPU: 1 / 3" at bounding box center [874, 152] width 281 height 137
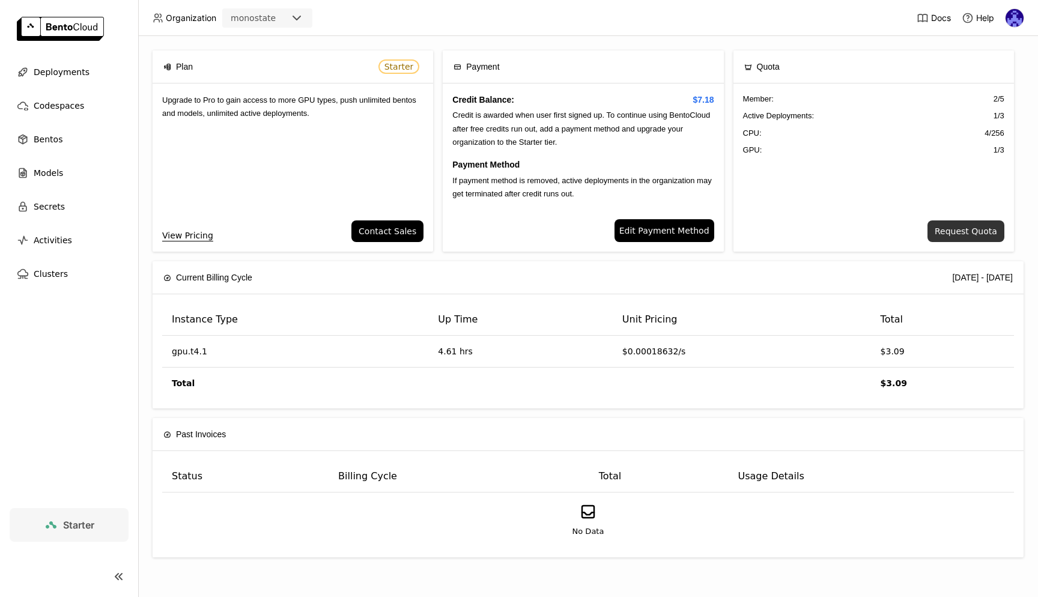
click at [977, 238] on button "Request Quota" at bounding box center [966, 231] width 77 height 22
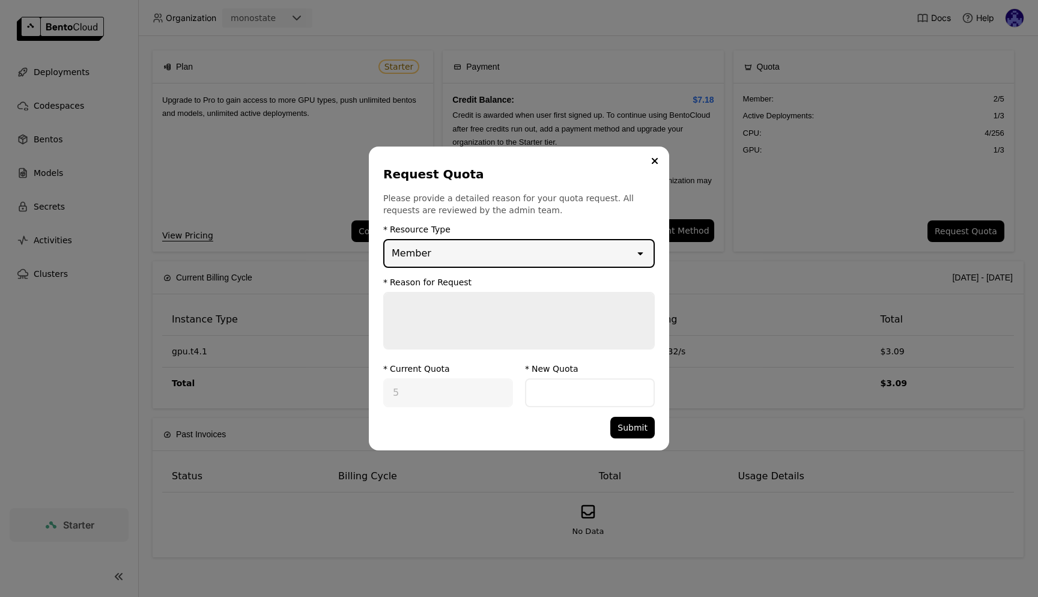
click at [558, 257] on div "Member" at bounding box center [509, 253] width 250 height 26
click at [569, 214] on p "Please provide a detailed reason for your quota request. All requests are revie…" at bounding box center [519, 204] width 272 height 24
click at [652, 165] on button "Close" at bounding box center [655, 161] width 14 height 14
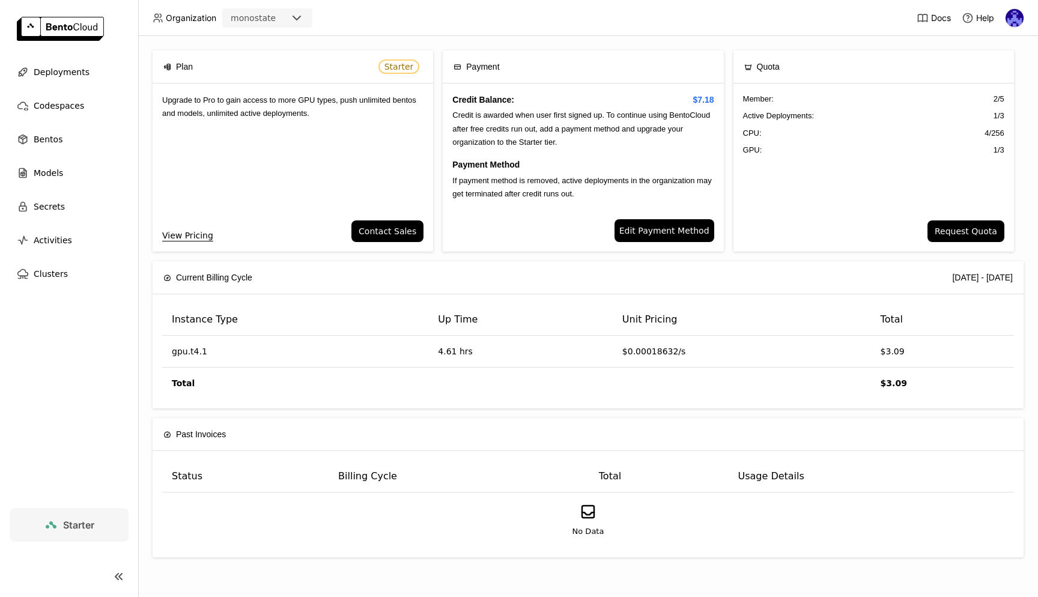
click at [190, 232] on link "View Pricing" at bounding box center [187, 235] width 51 height 13
drag, startPoint x: 836, startPoint y: 85, endPoint x: 931, endPoint y: 139, distance: 109.5
click at [931, 139] on div "Member : 2 / 5 Active Deployments : 1 / 3 CPU: 4 / 256 GPU: 1 / 3" at bounding box center [874, 152] width 281 height 137
click at [935, 141] on div "Member : 2 / 5 Active Deployments : 1 / 3 CPU: 4 / 256 GPU: 1 / 3" at bounding box center [874, 152] width 281 height 137
drag, startPoint x: 311, startPoint y: 100, endPoint x: 333, endPoint y: 123, distance: 31.4
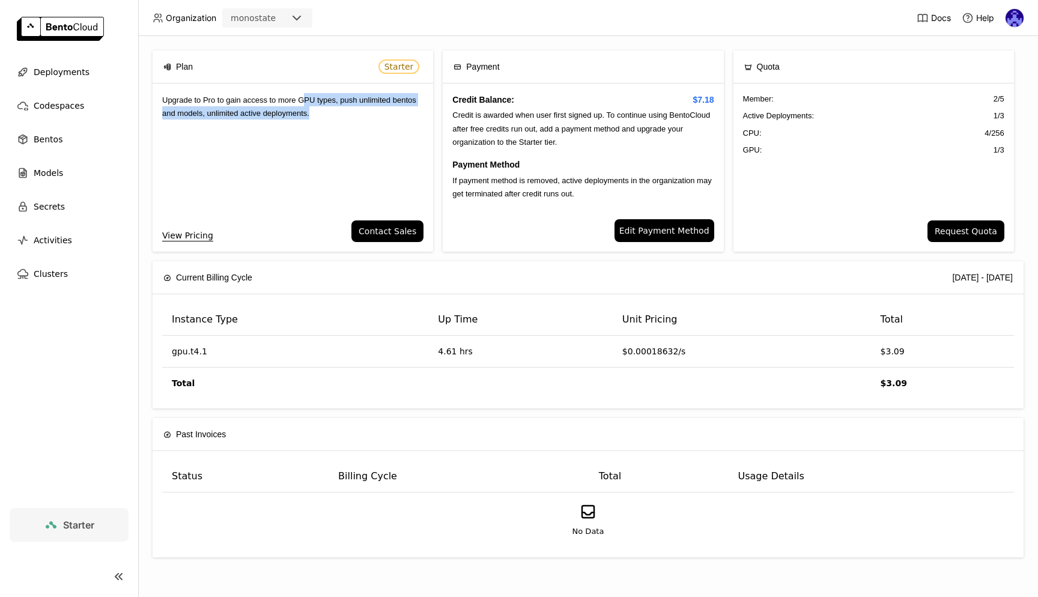
click at [333, 122] on div "Upgrade to Pro to gain access to more GPU types, push unlimited bentos and mode…" at bounding box center [293, 152] width 281 height 137
click at [332, 123] on div "Upgrade to Pro to gain access to more GPU types, push unlimited bentos and mode…" at bounding box center [293, 152] width 281 height 137
drag, startPoint x: 337, startPoint y: 114, endPoint x: 243, endPoint y: 105, distance: 94.8
click at [243, 105] on div "Upgrade to Pro to gain access to more GPU types, push unlimited bentos and mode…" at bounding box center [293, 152] width 281 height 137
click at [242, 105] on div "Upgrade to Pro to gain access to more GPU types, push unlimited bentos and mode…" at bounding box center [293, 152] width 281 height 137
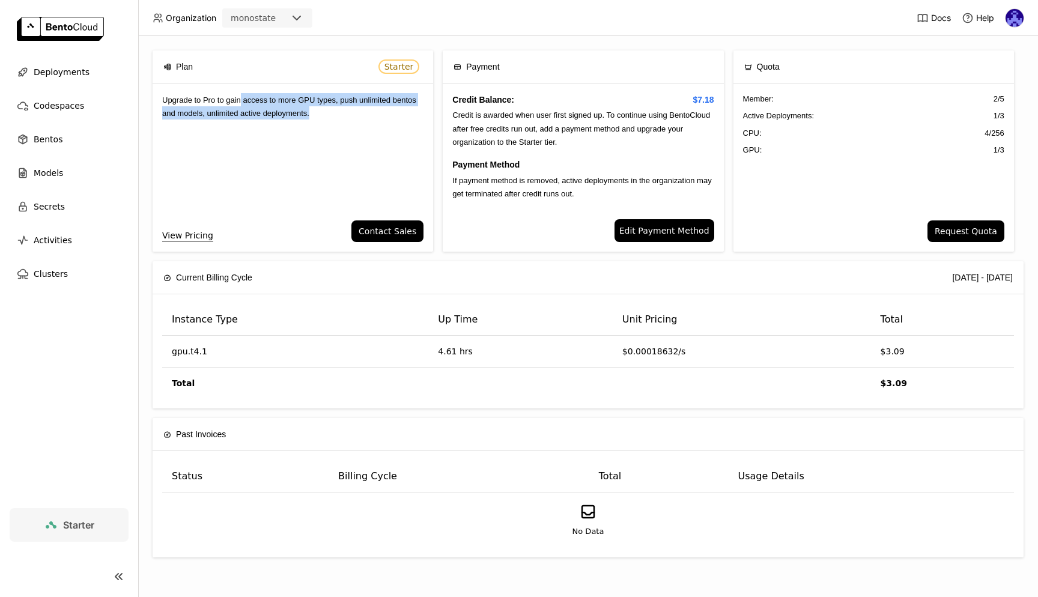
drag, startPoint x: 249, startPoint y: 97, endPoint x: 324, endPoint y: 125, distance: 80.6
click at [324, 124] on div "Upgrade to Pro to gain access to more GPU types, push unlimited bentos and mode…" at bounding box center [293, 152] width 281 height 137
click at [324, 125] on div "Upgrade to Pro to gain access to more GPU types, push unlimited bentos and mode…" at bounding box center [293, 152] width 281 height 137
drag, startPoint x: 345, startPoint y: 121, endPoint x: 254, endPoint y: 117, distance: 91.4
click at [254, 117] on div "Upgrade to Pro to gain access to more GPU types, push unlimited bentos and mode…" at bounding box center [293, 152] width 281 height 137
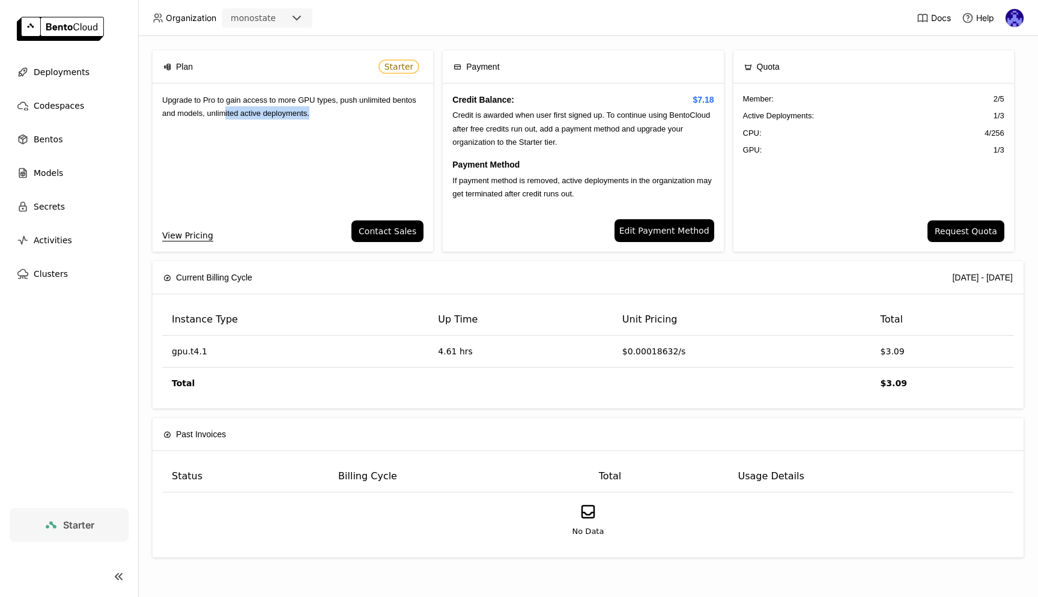
click at [254, 117] on span "Upgrade to Pro to gain access to more GPU types, push unlimited bentos and mode…" at bounding box center [289, 107] width 254 height 22
drag, startPoint x: 335, startPoint y: 117, endPoint x: 201, endPoint y: 111, distance: 133.5
click at [203, 111] on span "Upgrade to Pro to gain access to more GPU types, push unlimited bentos and mode…" at bounding box center [289, 107] width 254 height 22
click at [201, 111] on span "Upgrade to Pro to gain access to more GPU types, push unlimited bentos and mode…" at bounding box center [289, 107] width 254 height 22
drag, startPoint x: 288, startPoint y: 119, endPoint x: 306, endPoint y: 130, distance: 21.5
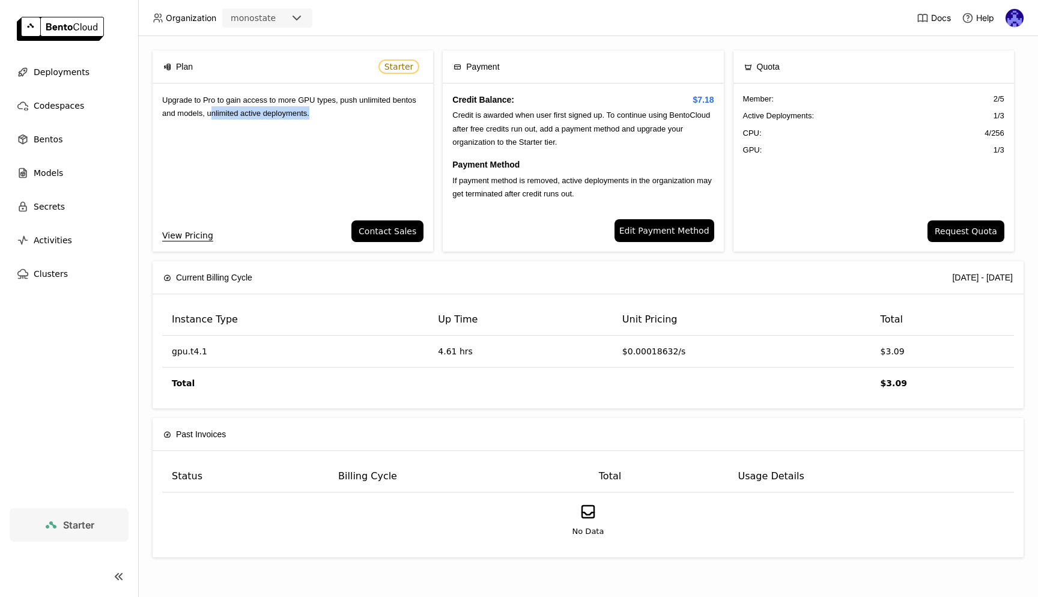
click at [306, 130] on div "Upgrade to Pro to gain access to more GPU types, push unlimited bentos and mode…" at bounding box center [293, 152] width 281 height 137
drag, startPoint x: 342, startPoint y: 125, endPoint x: 197, endPoint y: 105, distance: 146.2
click at [197, 105] on div "Upgrade to Pro to gain access to more GPU types, push unlimited bentos and mode…" at bounding box center [293, 152] width 281 height 137
drag, startPoint x: 199, startPoint y: 105, endPoint x: 257, endPoint y: 118, distance: 59.0
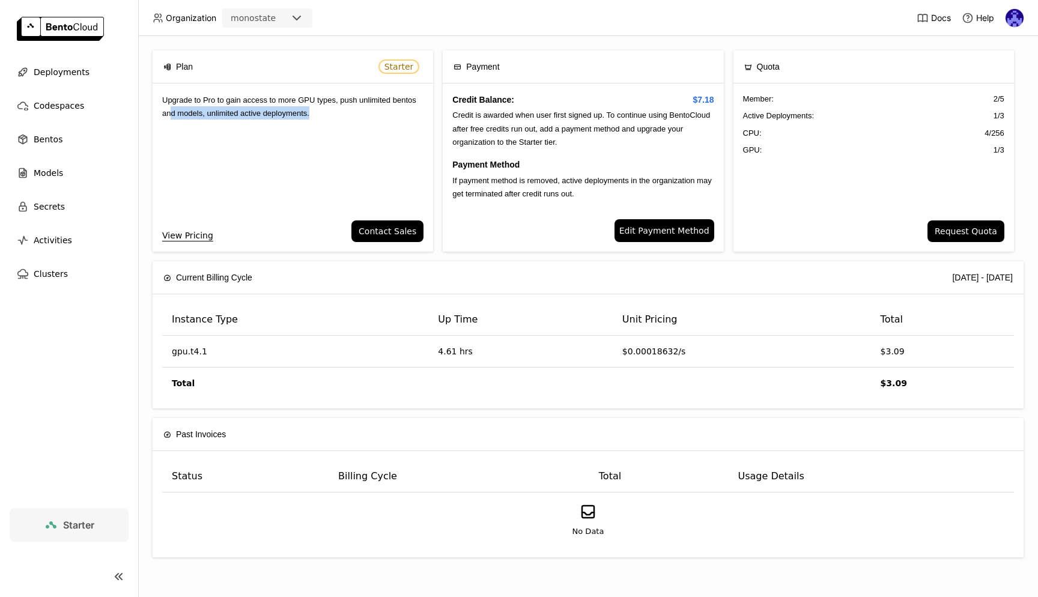
click at [200, 105] on div "Upgrade to Pro to gain access to more GPU types, push unlimited bentos and mode…" at bounding box center [293, 152] width 281 height 137
click at [305, 117] on span "Upgrade to Pro to gain access to more GPU types, push unlimited bentos and mode…" at bounding box center [289, 107] width 254 height 22
drag, startPoint x: 394, startPoint y: 126, endPoint x: 260, endPoint y: 106, distance: 135.4
click at [279, 109] on div "Upgrade to Pro to gain access to more GPU types, push unlimited bentos and mode…" at bounding box center [293, 152] width 281 height 137
click at [260, 106] on div "Upgrade to Pro to gain access to more GPU types, push unlimited bentos and mode…" at bounding box center [293, 152] width 281 height 137
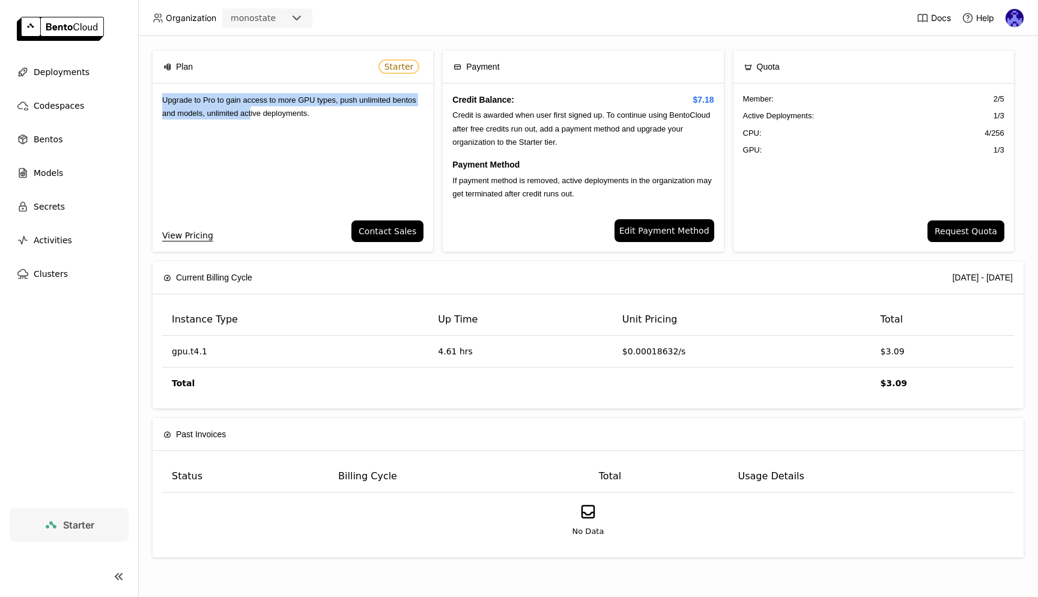
drag, startPoint x: 236, startPoint y: 71, endPoint x: 284, endPoint y: 109, distance: 60.3
click at [284, 109] on div "Plan Starter Upgrade to Pro to gain access to more GPU types, push unlimited be…" at bounding box center [293, 150] width 281 height 201
click at [407, 144] on div "Upgrade to Pro to gain access to more GPU types, push unlimited bentos and mode…" at bounding box center [293, 152] width 281 height 137
drag, startPoint x: 306, startPoint y: 121, endPoint x: 275, endPoint y: 141, distance: 36.8
click at [285, 120] on div "Upgrade to Pro to gain access to more GPU types, push unlimited bentos and mode…" at bounding box center [293, 152] width 281 height 137
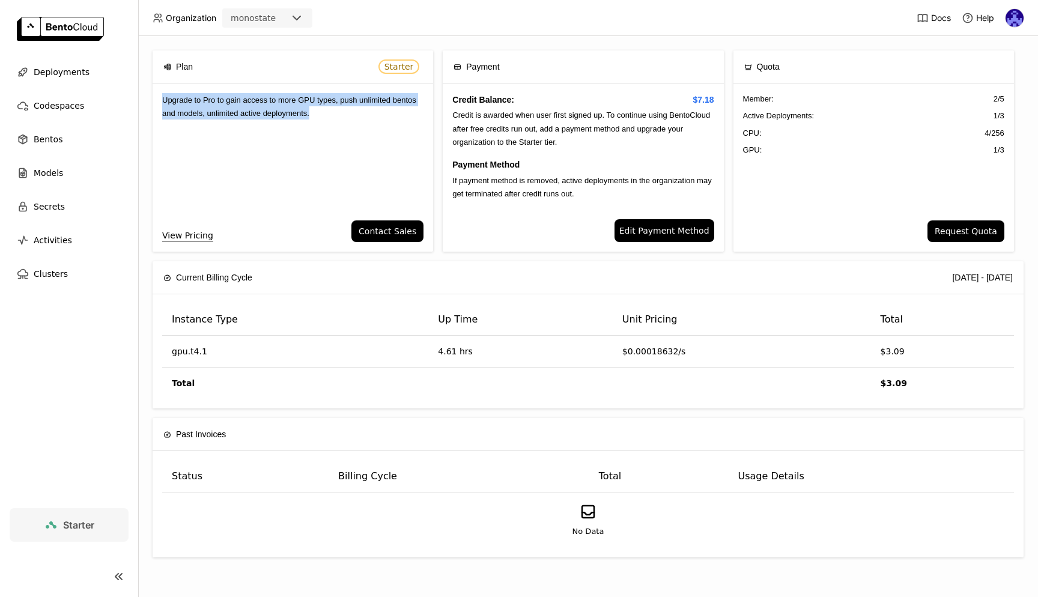
drag, startPoint x: 386, startPoint y: 134, endPoint x: 171, endPoint y: 68, distance: 224.8
click at [170, 88] on div "Upgrade to Pro to gain access to more GPU types, push unlimited bentos and mode…" at bounding box center [293, 152] width 281 height 137
copy span "Upgrade to Pro to gain access to more GPU types, push unlimited bentos and mode…"
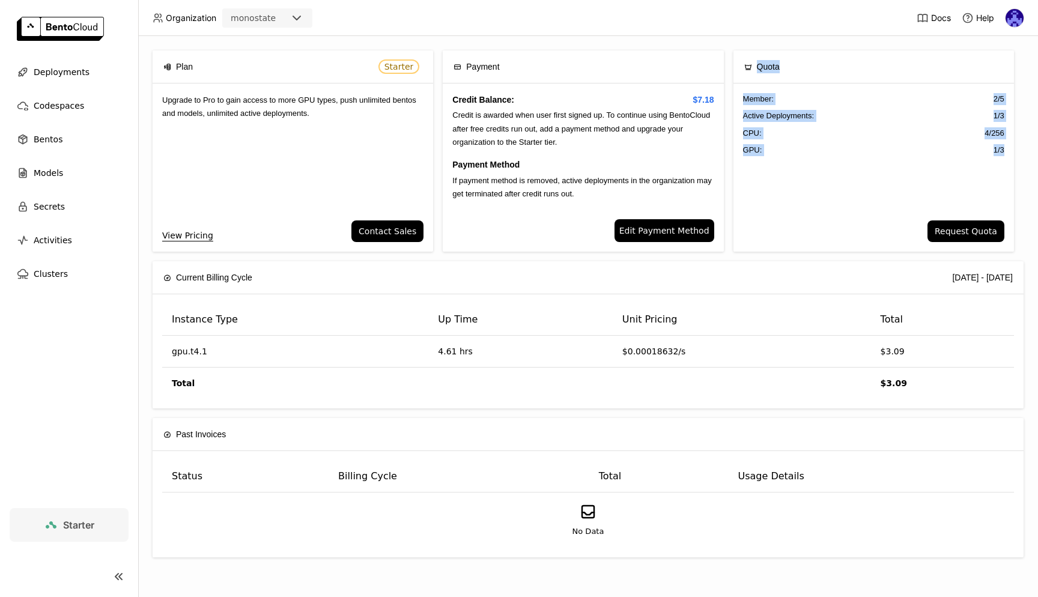
drag, startPoint x: 775, startPoint y: 51, endPoint x: 985, endPoint y: 180, distance: 246.0
click at [985, 180] on div "Plan Starter Upgrade to Pro to gain access to more GPU types, push unlimited be…" at bounding box center [588, 316] width 900 height 561
copy div "Quota Member : 2 / 5 Active Deployments : 1 / 3 CPU: 4 / 256 GPU: 1 / 3"
click at [42, 110] on span "Codespaces" at bounding box center [59, 106] width 50 height 14
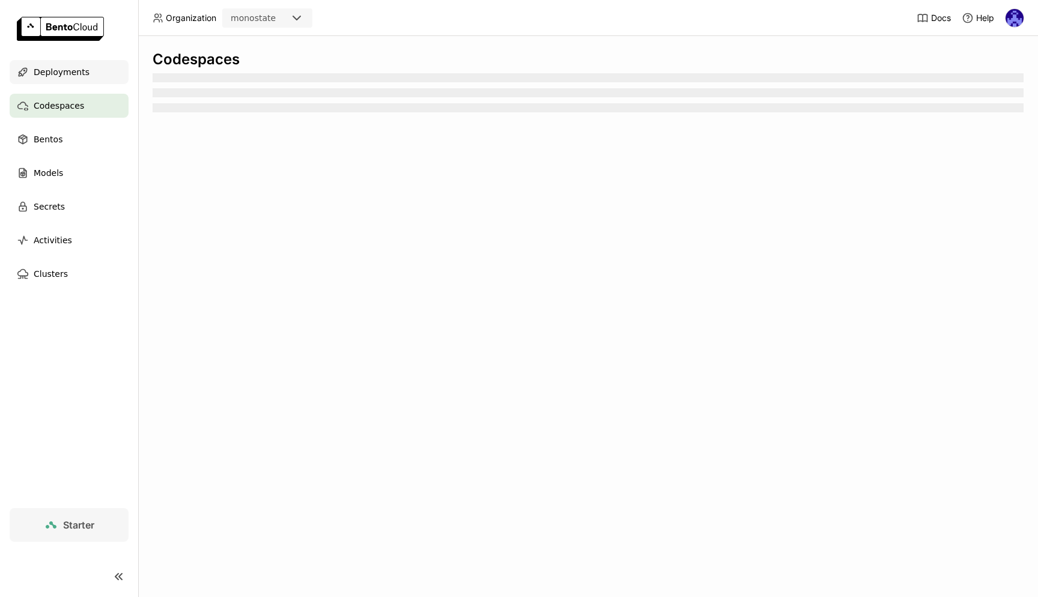
click at [71, 68] on span "Deployments" at bounding box center [62, 72] width 56 height 14
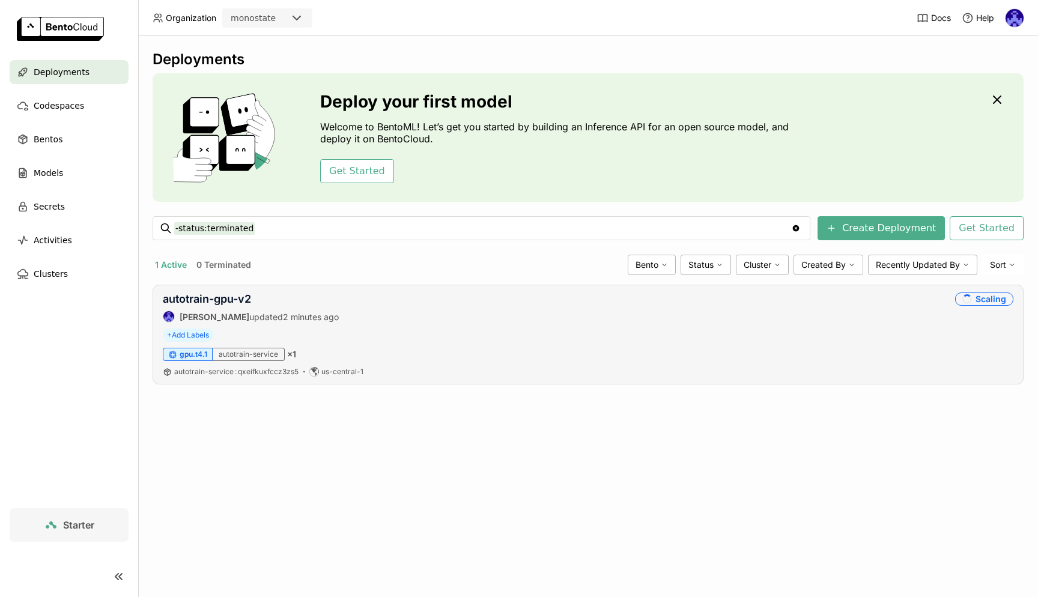
click at [202, 306] on div "autotrain-gpu-v2 [PERSON_NAME] updated 2 minutes ago" at bounding box center [251, 308] width 176 height 30
click at [206, 299] on link "autotrain-gpu-v2" at bounding box center [207, 299] width 88 height 13
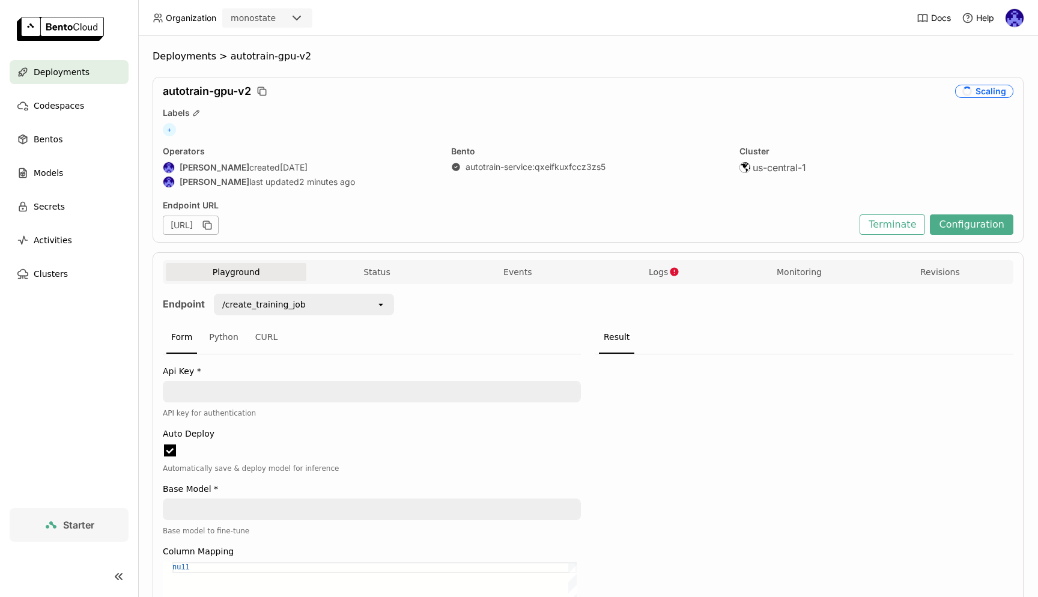
scroll to position [1, 1]
click at [637, 276] on button "Logs" at bounding box center [658, 272] width 141 height 18
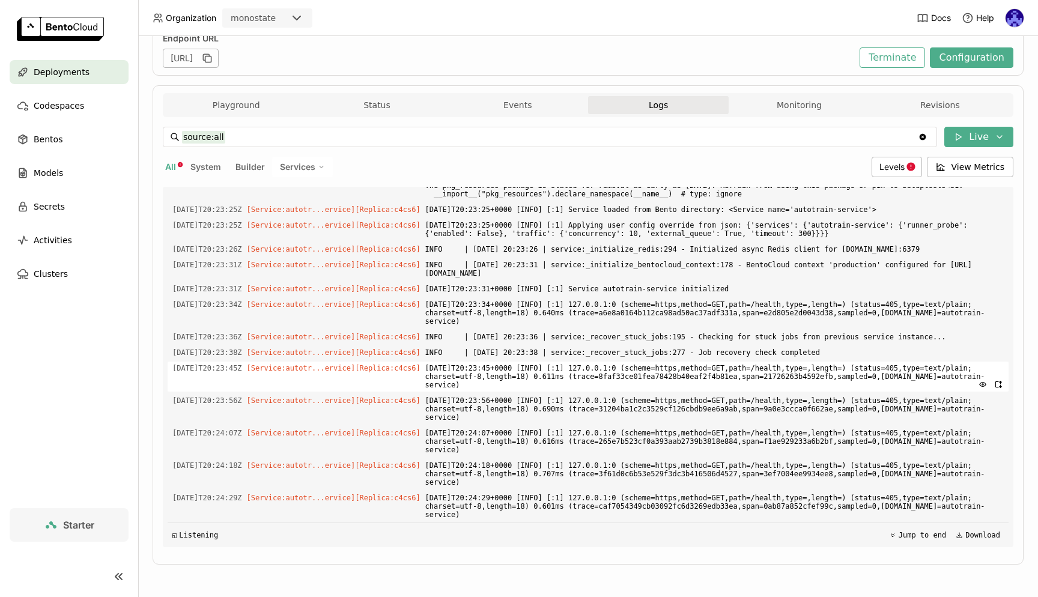
scroll to position [2370, 0]
click at [67, 74] on span "Deployments" at bounding box center [62, 72] width 56 height 14
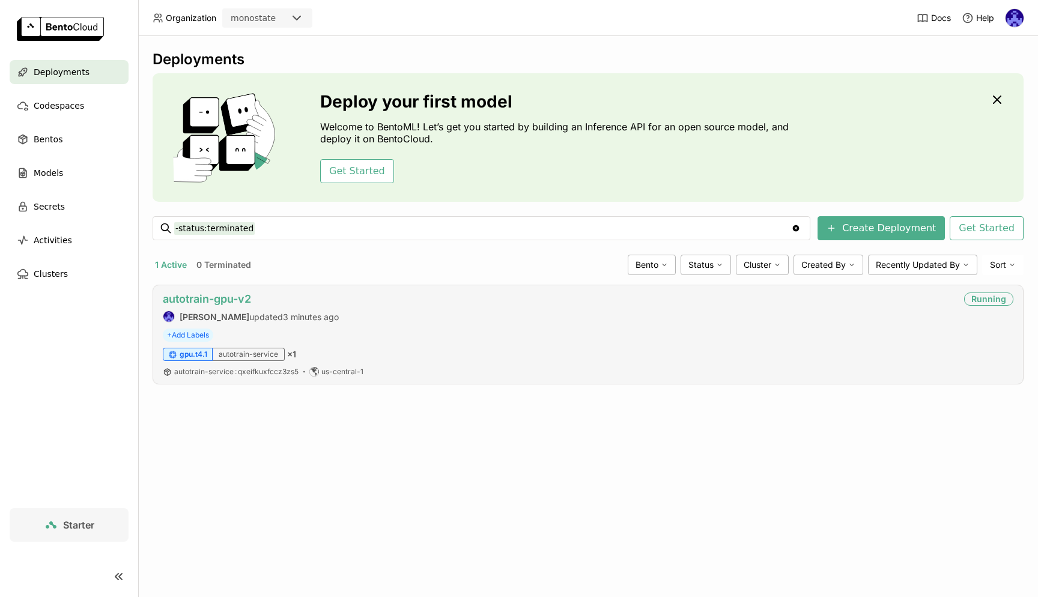
click at [216, 303] on link "autotrain-gpu-v2" at bounding box center [207, 299] width 88 height 13
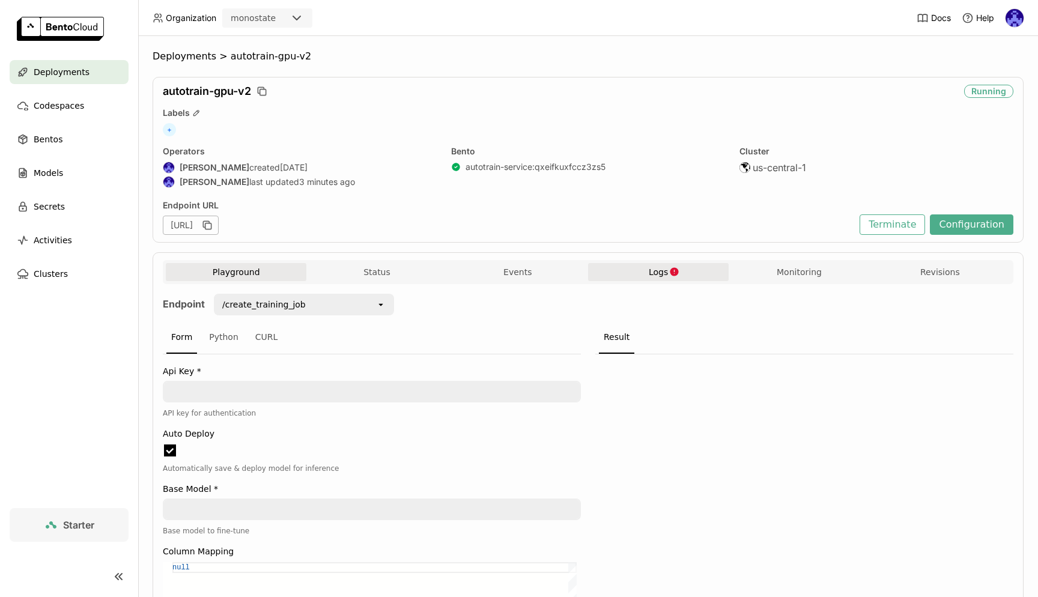
click at [655, 276] on span "Logs" at bounding box center [658, 272] width 19 height 11
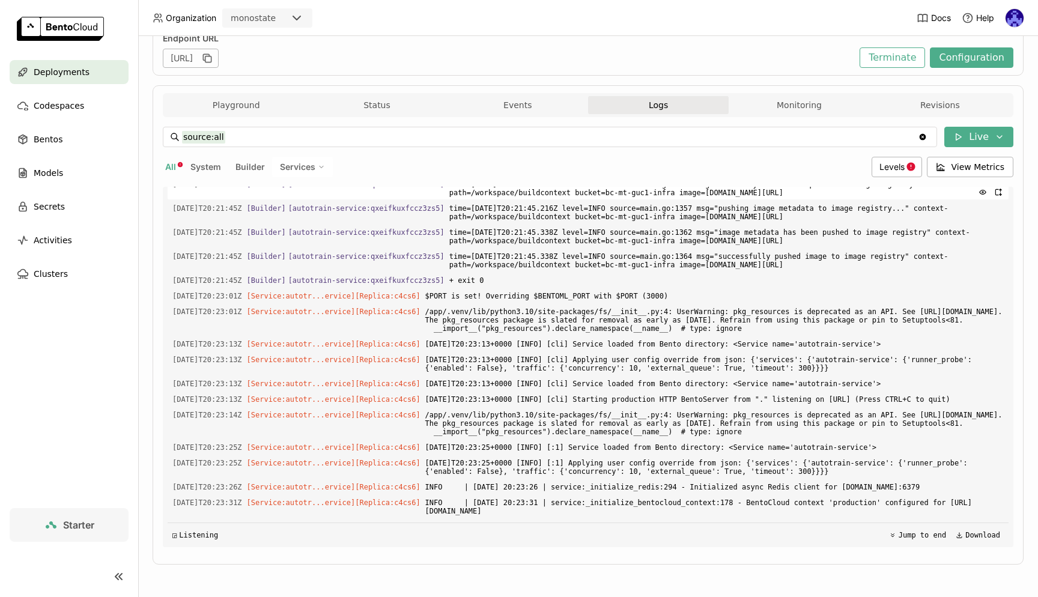
scroll to position [1698, 0]
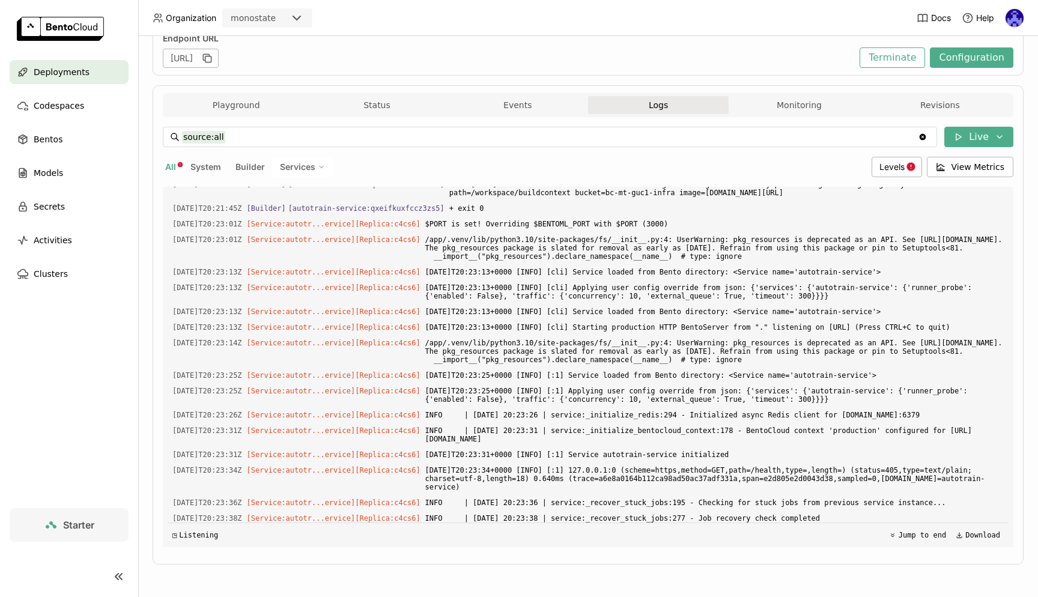
drag, startPoint x: 925, startPoint y: 436, endPoint x: 202, endPoint y: 357, distance: 727.7
click at [202, 357] on div "Load older logs [DATE]T20:21:41Z [Builder] [ autotrain-service:qxeifkuxfccz3zs5…" at bounding box center [588, 367] width 841 height 360
copy div "[Builder] [ autotrain-service:qxeifkuxfccz3zs5 ] time=[DATE]T20:21:45.216Z leve…"
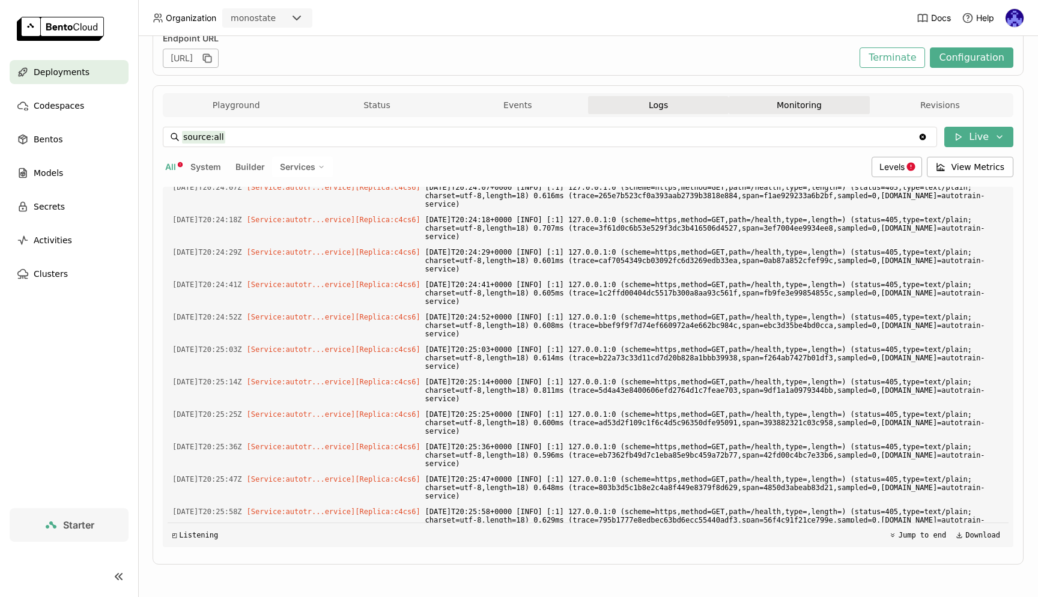
scroll to position [2112, 0]
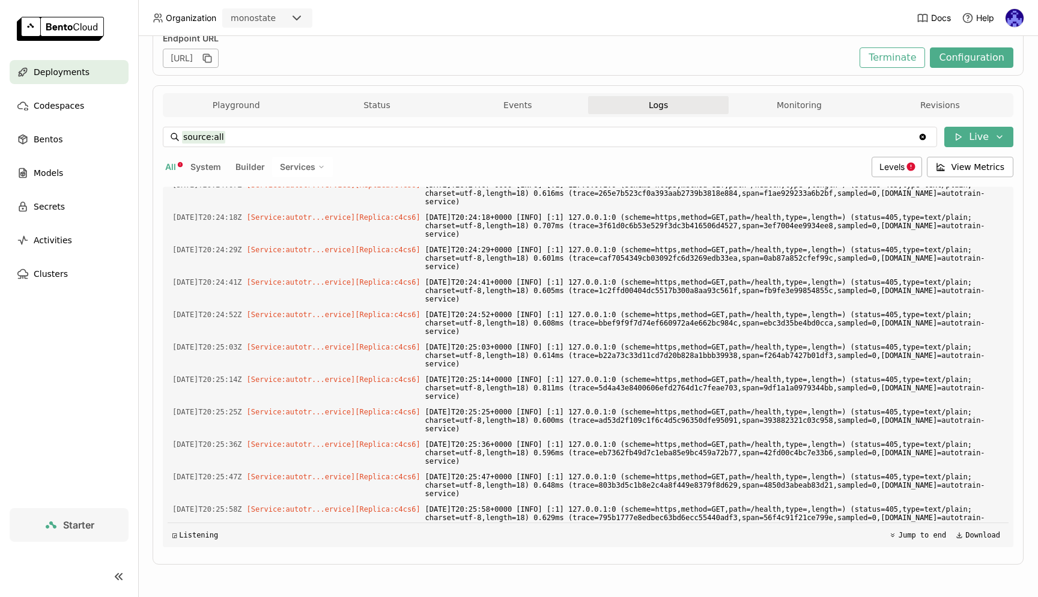
click at [669, 28] on header "Organization monostate Docs Help" at bounding box center [519, 18] width 1038 height 36
click at [464, 22] on header "Organization monostate Docs Help" at bounding box center [519, 18] width 1038 height 36
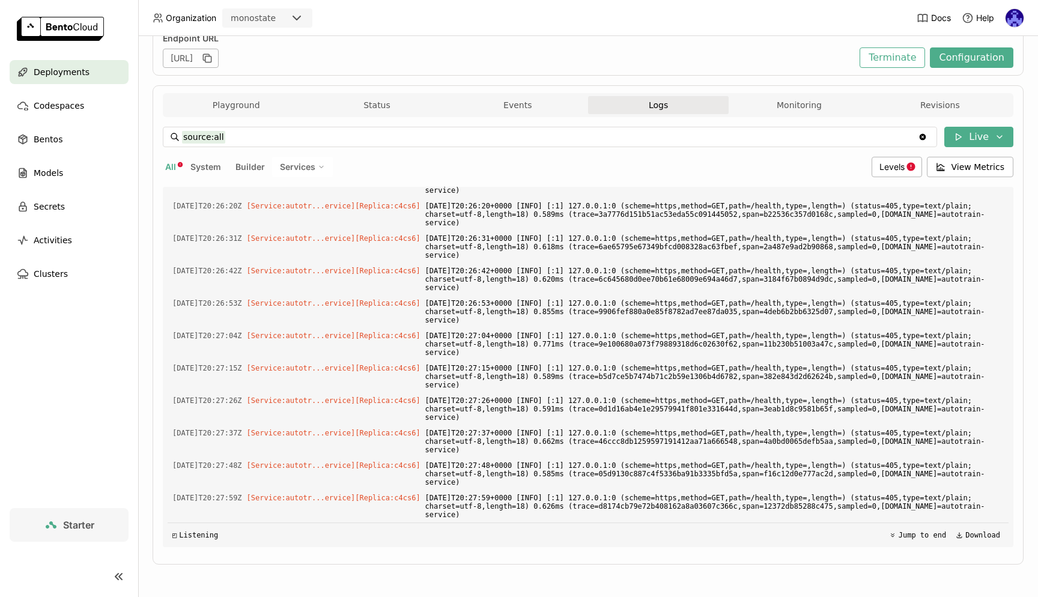
click at [83, 76] on span "Deployments" at bounding box center [62, 72] width 56 height 14
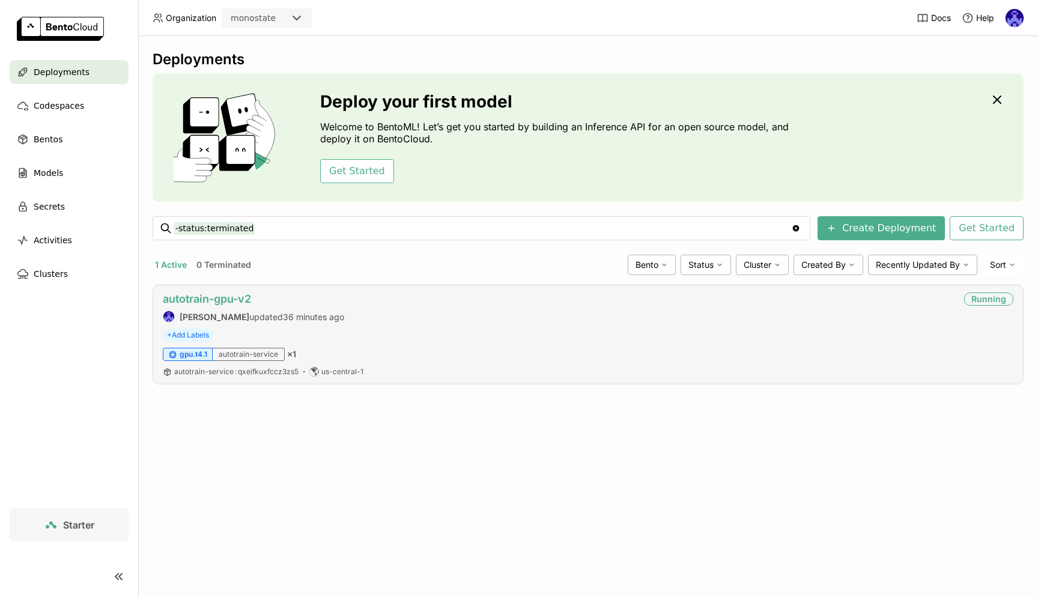
click at [217, 298] on link "autotrain-gpu-v2" at bounding box center [207, 299] width 88 height 13
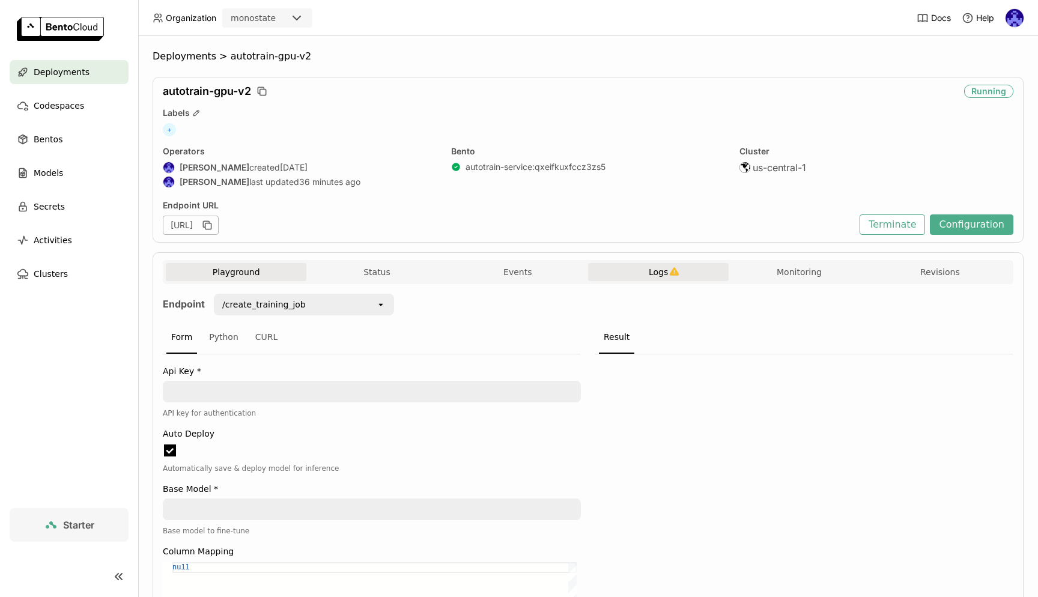
click at [670, 275] on icon "button" at bounding box center [675, 271] width 10 height 8
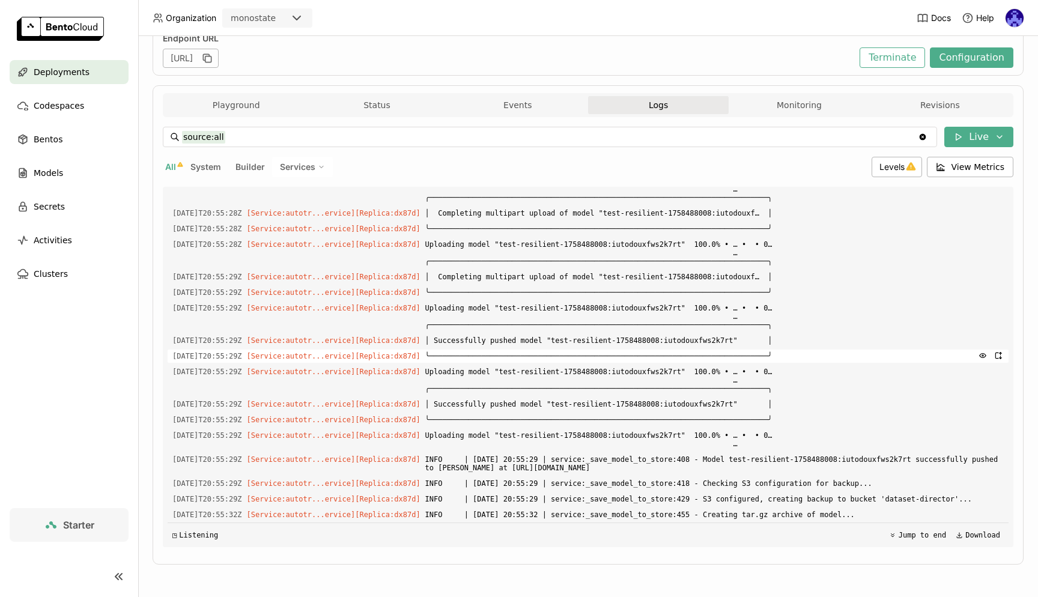
scroll to position [1, 1]
click at [687, 572] on div "Deployments > autotrain-gpu-v2 autotrain-gpu-v2 Scaling Labels + Operators [PER…" at bounding box center [588, 232] width 871 height 699
click at [50, 79] on span "Deployments" at bounding box center [62, 72] width 56 height 14
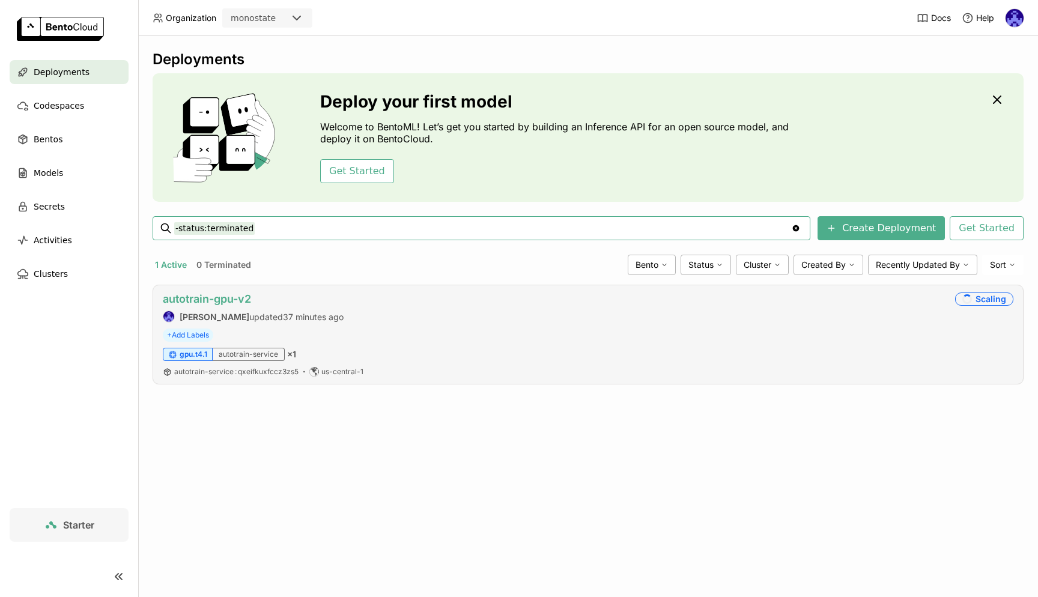
click at [228, 297] on link "autotrain-gpu-v2" at bounding box center [207, 299] width 88 height 13
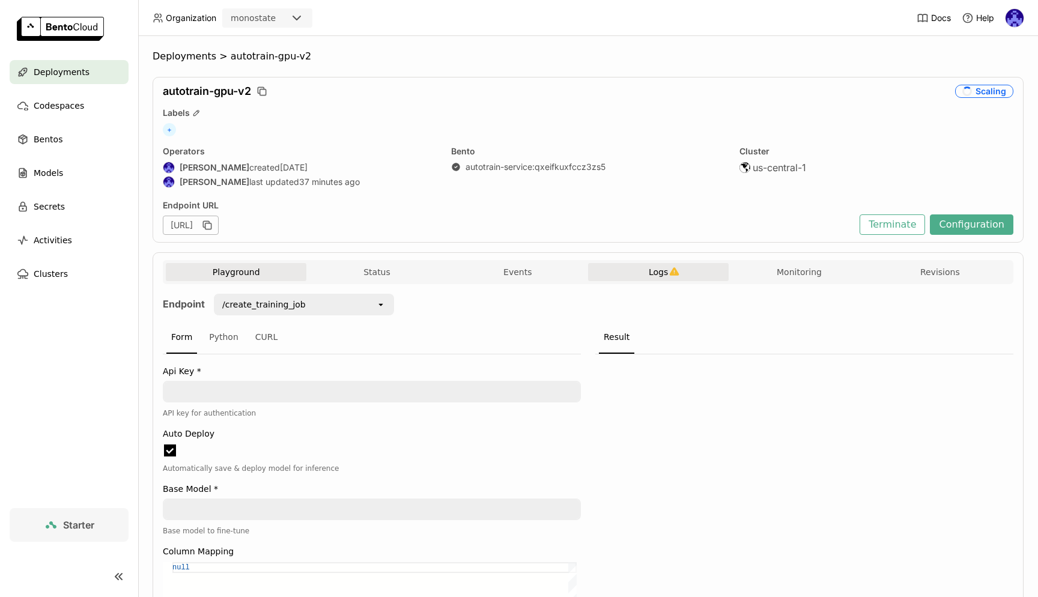
click at [649, 269] on span "Logs" at bounding box center [658, 272] width 19 height 11
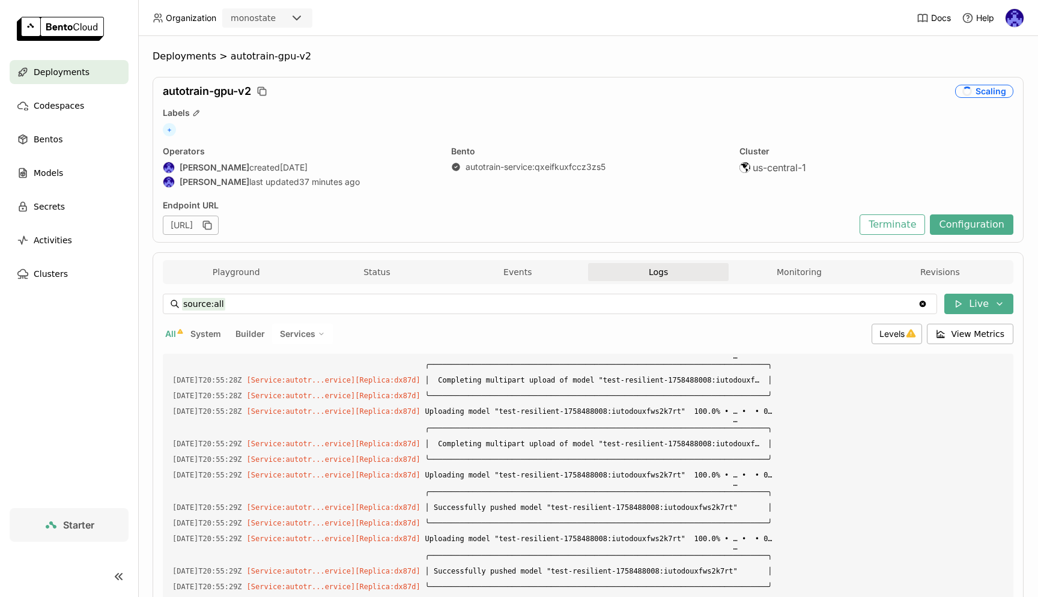
scroll to position [167, 0]
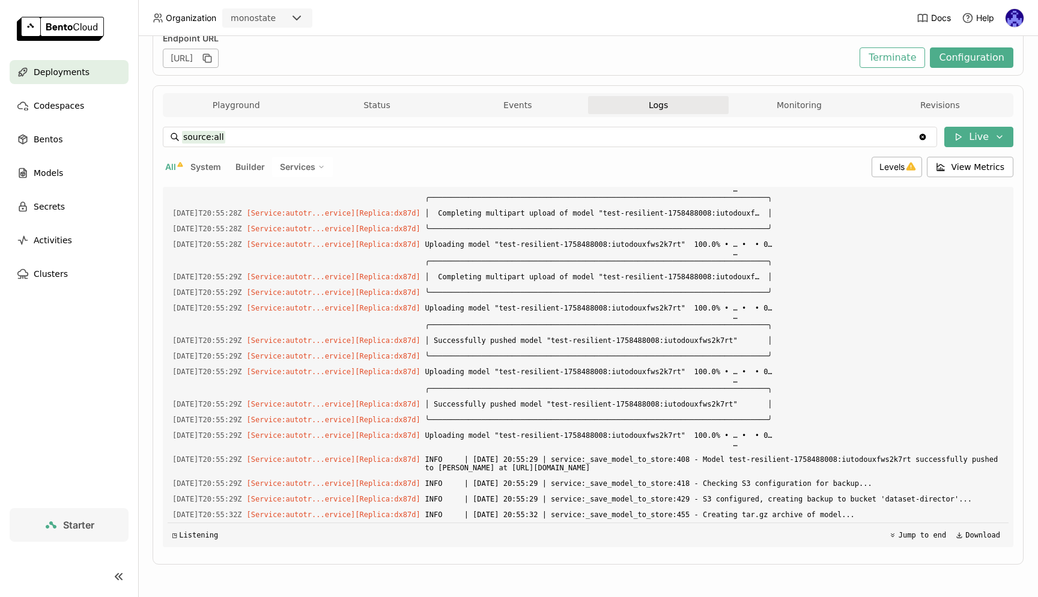
click at [80, 71] on span "Deployments" at bounding box center [62, 72] width 56 height 14
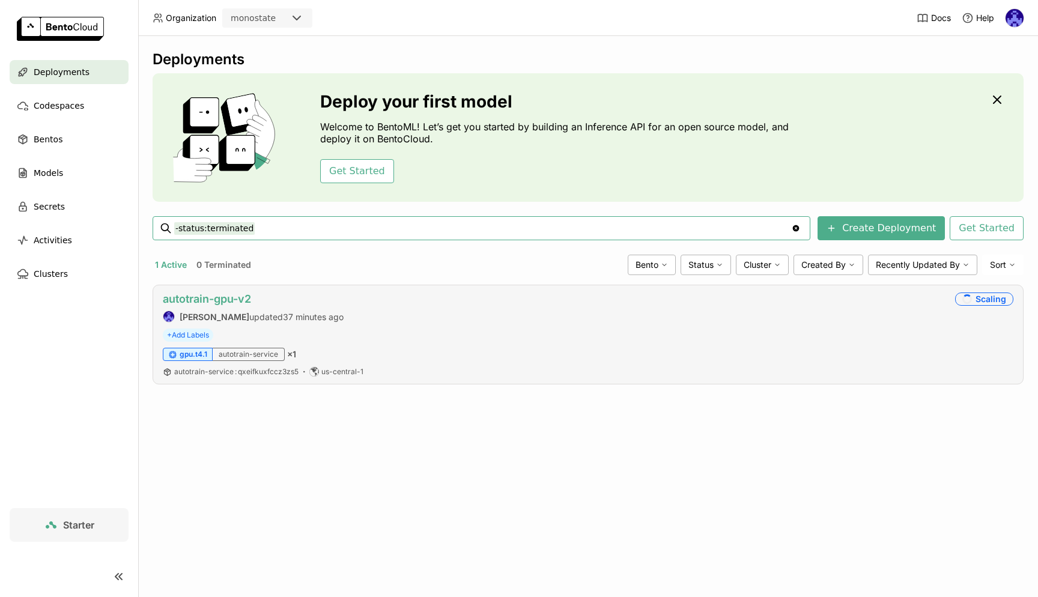
click at [223, 303] on link "autotrain-gpu-v2" at bounding box center [207, 299] width 88 height 13
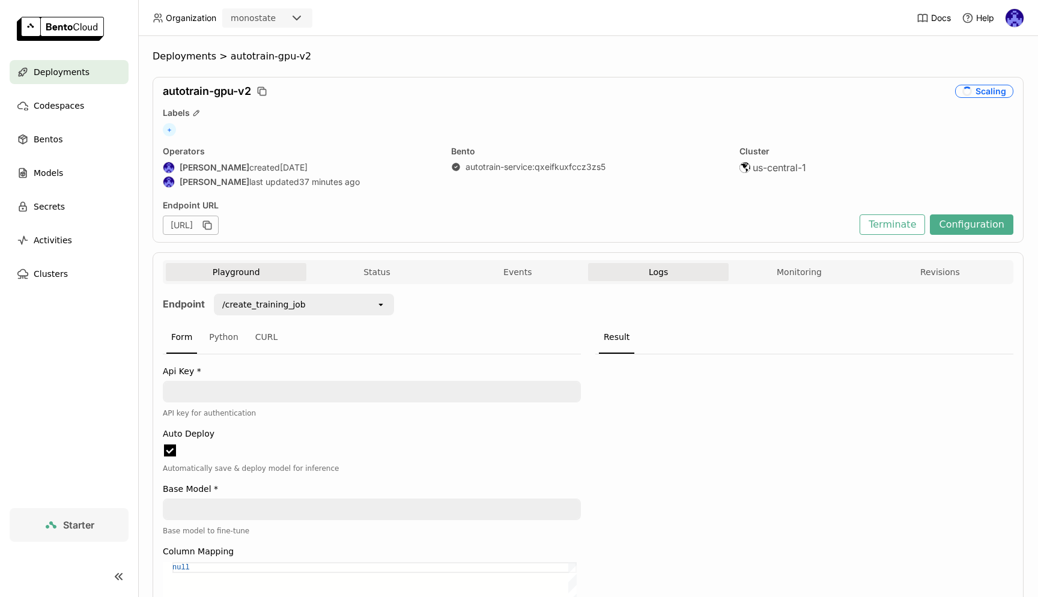
click at [650, 278] on button "Logs" at bounding box center [658, 272] width 141 height 18
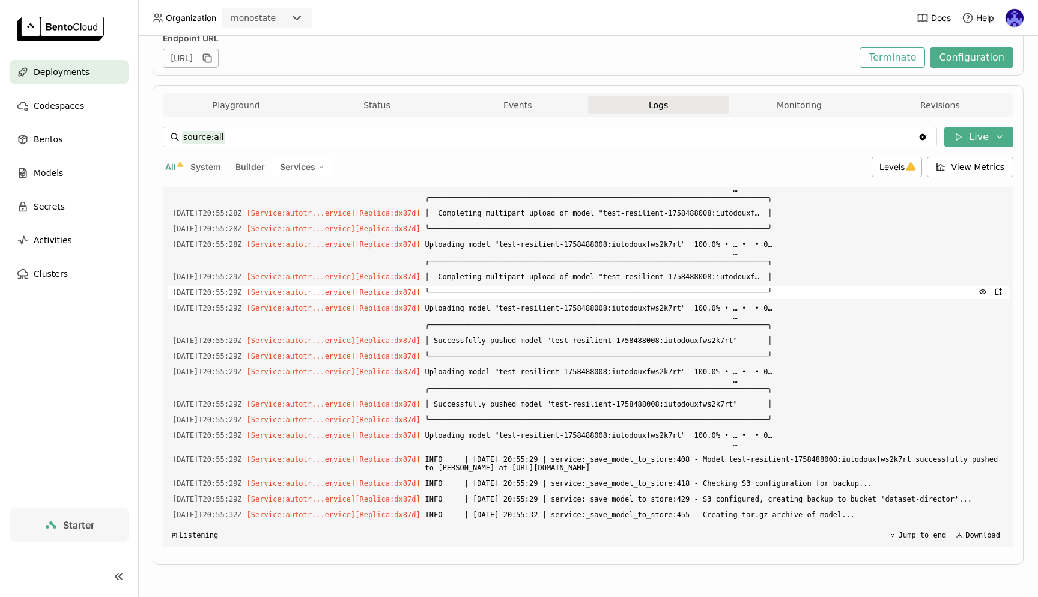
scroll to position [1, 1]
click at [68, 73] on span "Deployments" at bounding box center [62, 72] width 56 height 14
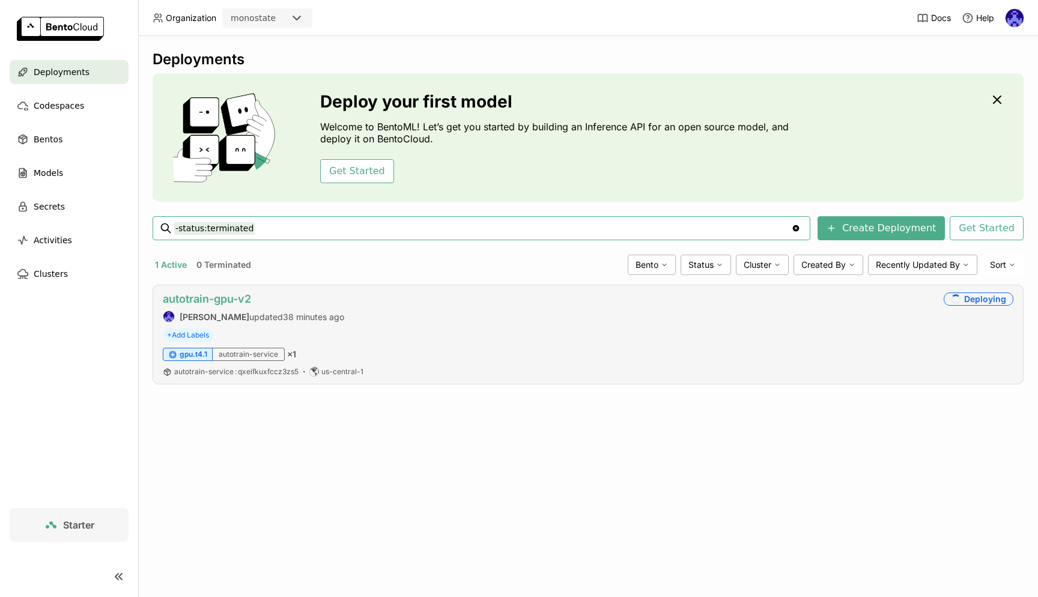
click at [186, 301] on link "autotrain-gpu-v2" at bounding box center [207, 299] width 88 height 13
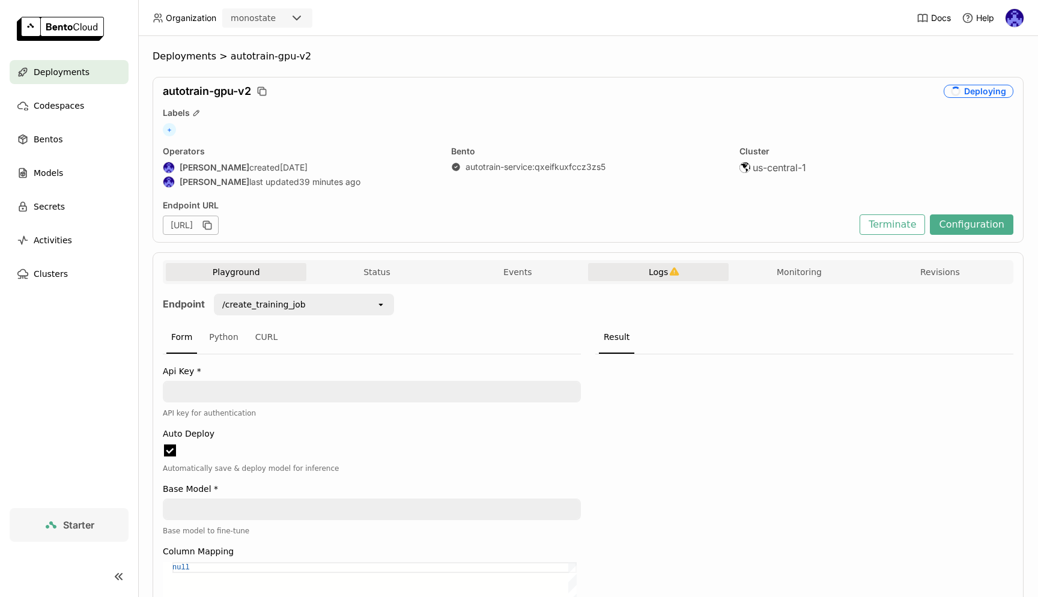
click at [673, 272] on icon "button" at bounding box center [674, 272] width 10 height 10
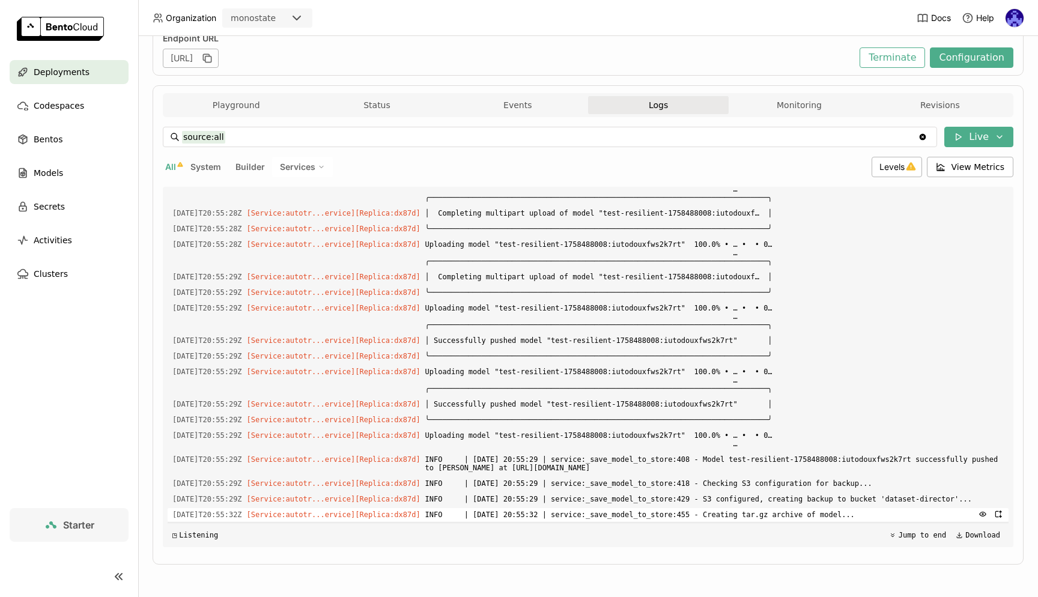
drag, startPoint x: 909, startPoint y: 514, endPoint x: 173, endPoint y: 514, distance: 736.0
click at [173, 514] on div "2025-09-21T20:55:32Z [Service:autotr...ervice] [Replica: dx87d ] INFO | 2025-09…" at bounding box center [588, 514] width 841 height 13
copy div "2025-09-21T20:55:32Z [Service:autotr...ervice] [Replica: dx87d ] INFO | 2025-09…"
click at [828, 506] on div "Load older logs 2025-09-21T20:55:25Z [Service:autotr...ervice] [Replica: dx87d …" at bounding box center [588, 367] width 841 height 360
drag, startPoint x: 910, startPoint y: 512, endPoint x: 169, endPoint y: 455, distance: 743.0
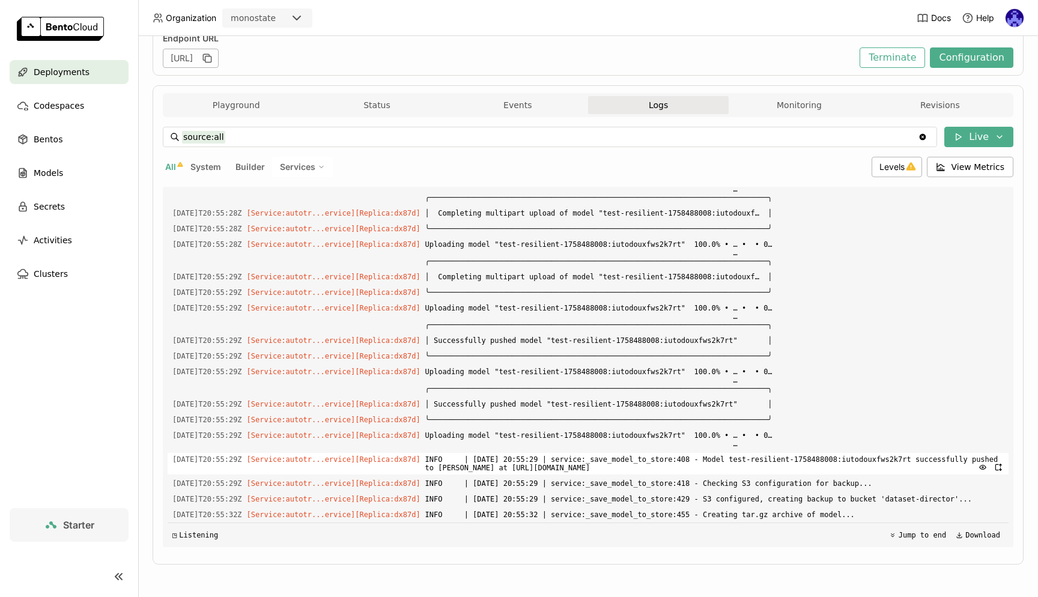
click at [169, 455] on div "Load older logs 2025-09-21T20:55:25Z [Service:autotr...ervice] [Replica: dx87d …" at bounding box center [588, 367] width 841 height 360
copy div "2025-09-21T20:55:29Z [Service:autotr...ervice] [Replica: dx87d ] INFO | 2025-09…"
click at [107, 62] on div "Deployments" at bounding box center [69, 72] width 119 height 24
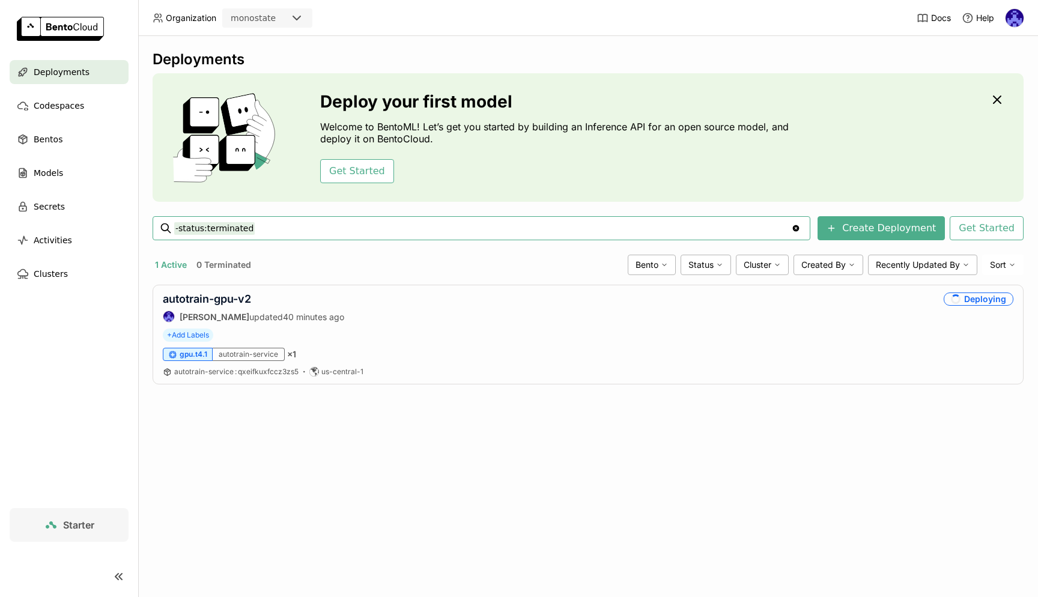
click at [851, 393] on div "Deployments Deploy your first model Welcome to BentoML! Let’s get you started b…" at bounding box center [588, 226] width 871 height 352
drag, startPoint x: 930, startPoint y: 309, endPoint x: 1006, endPoint y: 303, distance: 76.0
click at [1006, 303] on div "autotrain-gpu-v2 Andrew correa updated 40 minutes ago Deploying" at bounding box center [588, 308] width 851 height 30
copy div "Deploying"
click at [635, 476] on div "Deployments Deploy your first model Welcome to BentoML! Let’s get you started b…" at bounding box center [588, 316] width 900 height 561
